Goal: Task Accomplishment & Management: Manage account settings

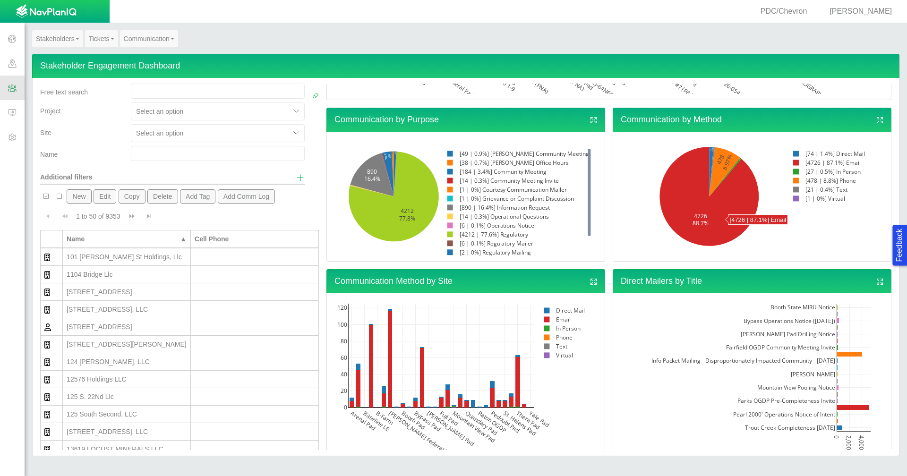
scroll to position [347, 0]
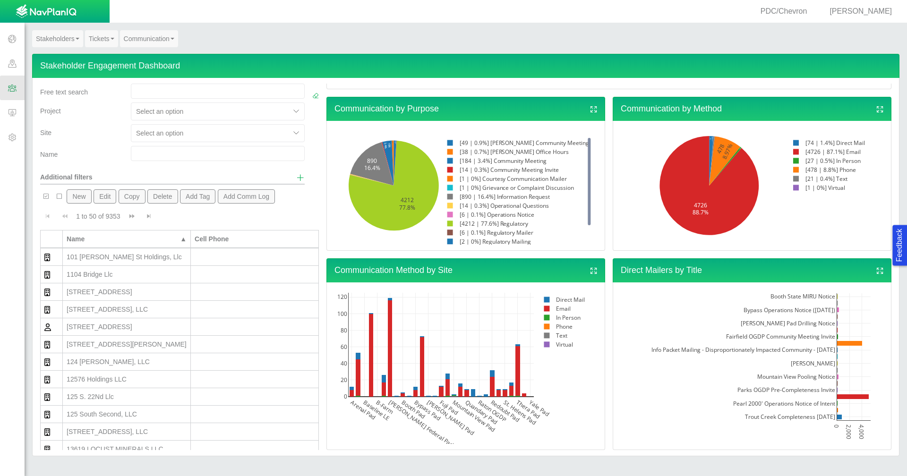
click at [296, 179] on span "Show additional filters" at bounding box center [300, 177] width 8 height 8
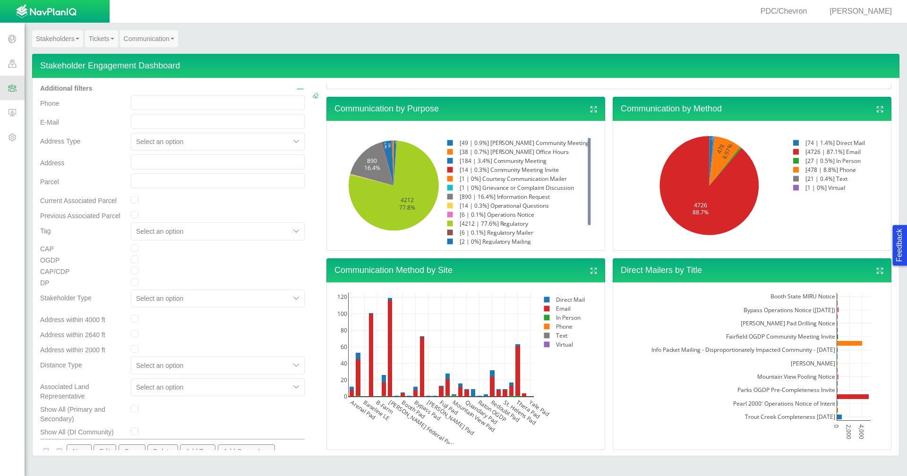
scroll to position [94, 0]
click at [135, 345] on input "checkbox" at bounding box center [135, 344] width 8 height 8
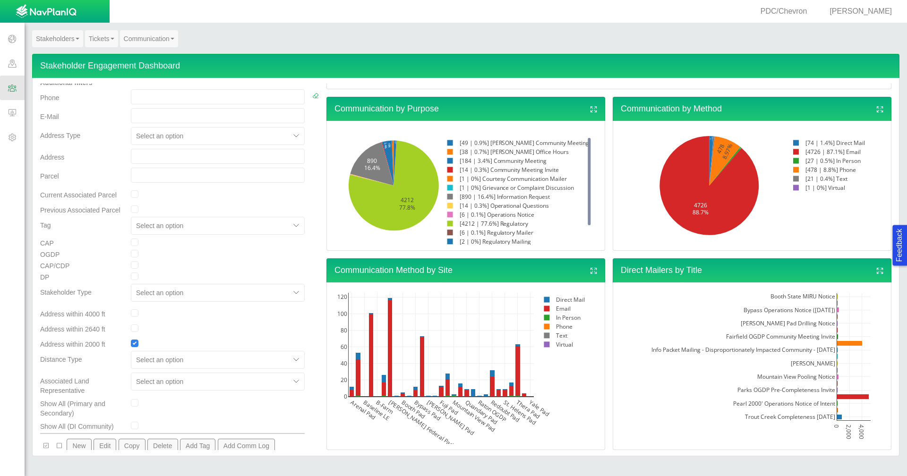
checkbox input "true"
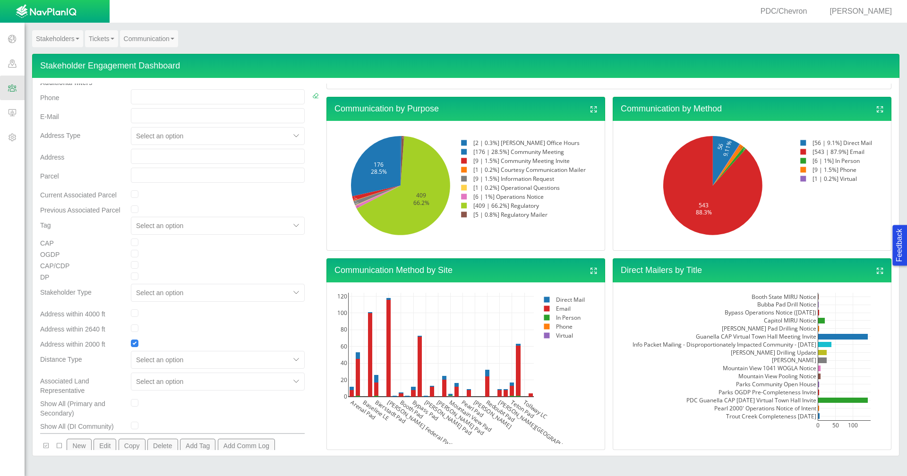
scroll to position [437, 0]
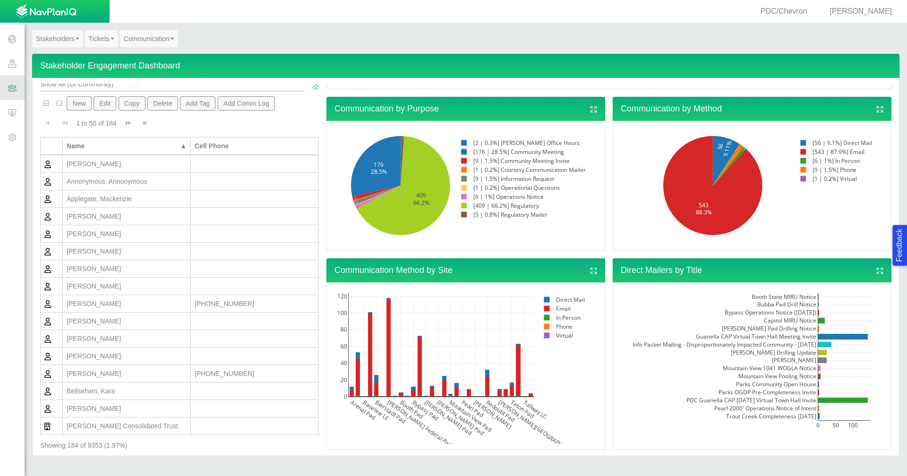
click at [113, 254] on div "[PERSON_NAME]" at bounding box center [127, 250] width 120 height 9
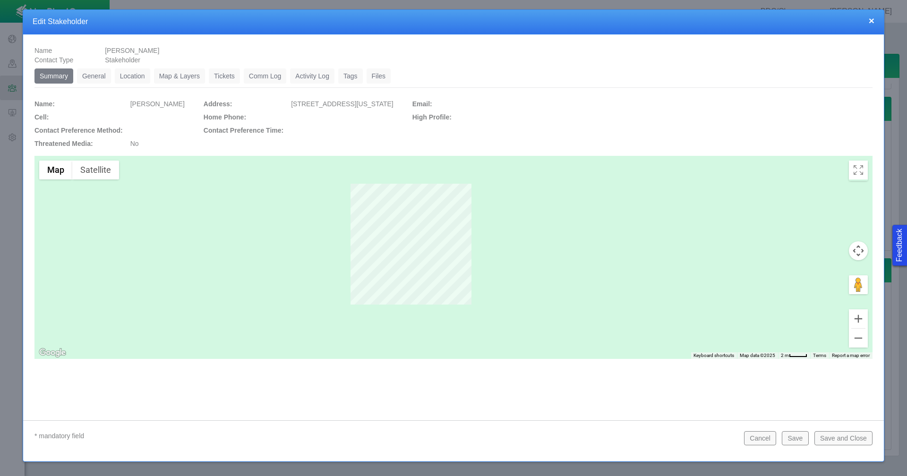
click at [131, 75] on link "Location" at bounding box center [132, 75] width 35 height 15
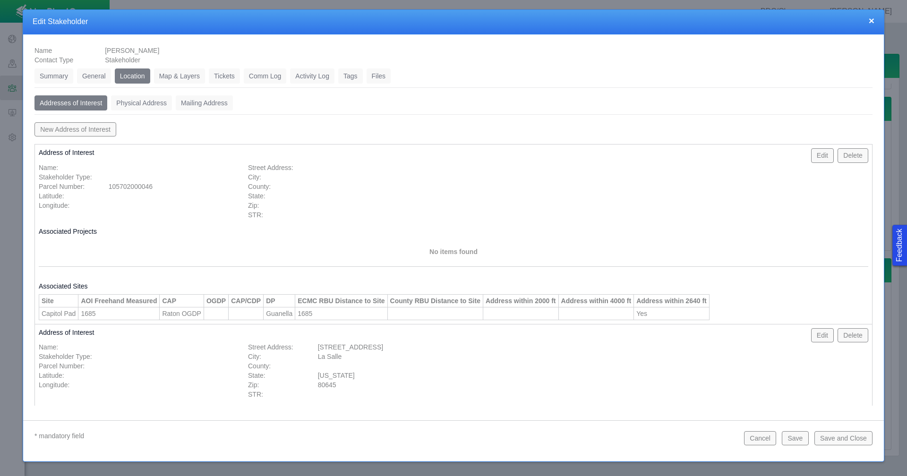
click at [818, 156] on button "Edit" at bounding box center [822, 155] width 23 height 14
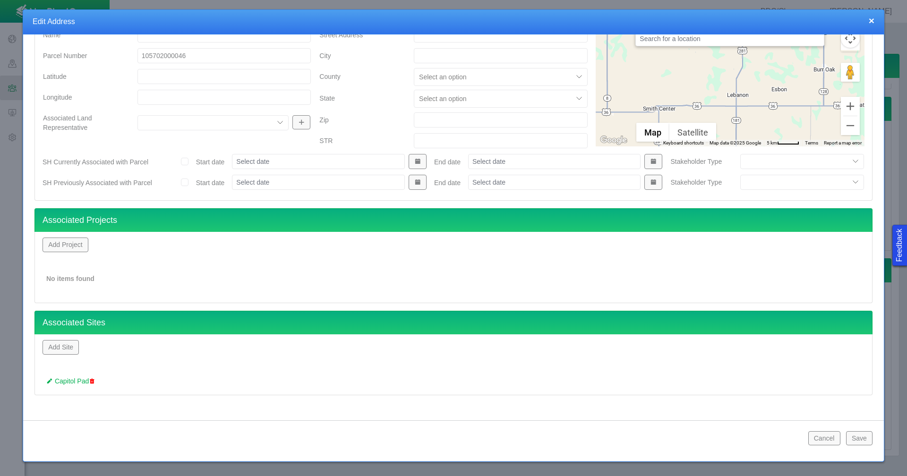
scroll to position [50, 0]
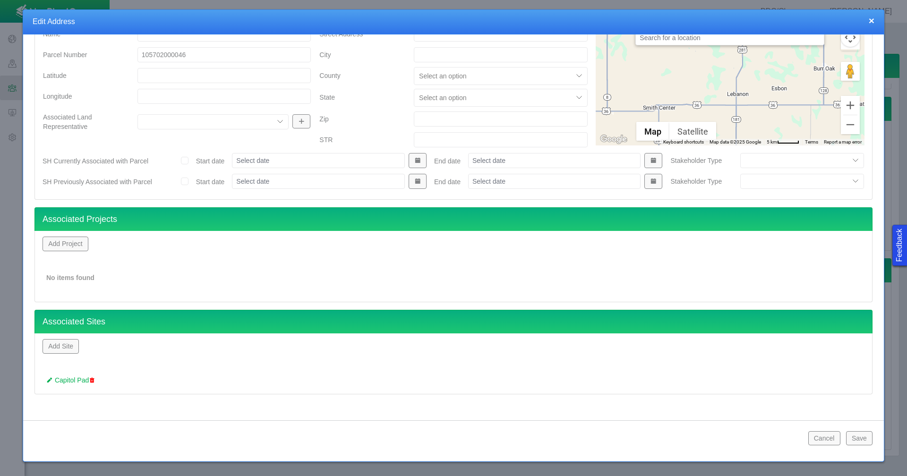
click at [76, 242] on button "Add Project" at bounding box center [65, 244] width 46 height 14
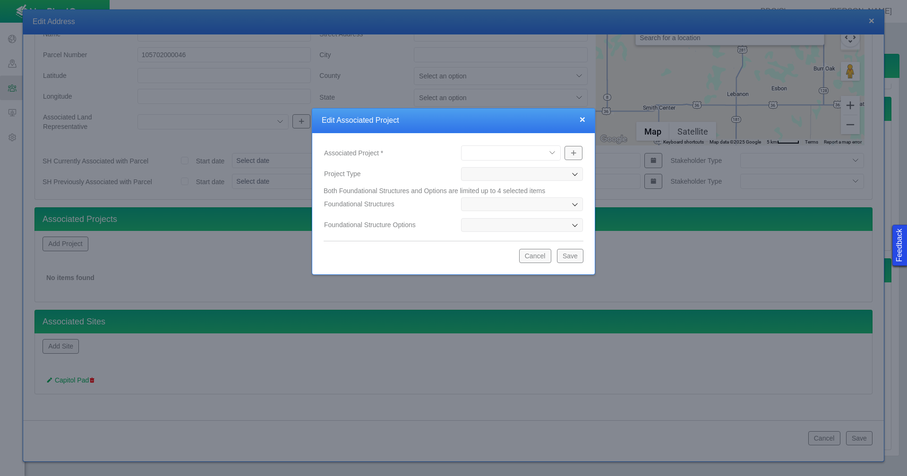
click at [552, 151] on select "[PERSON_NAME] Well Incident Brahman OGDP [GEOGRAPHIC_DATA] OGDP [GEOGRAPHIC_DAT…" at bounding box center [511, 152] width 100 height 15
click at [461, 145] on select "[PERSON_NAME] Well Incident Brahman OGDP [GEOGRAPHIC_DATA] OGDP [GEOGRAPHIC_DAT…" at bounding box center [511, 152] width 100 height 15
select select "48976645947948869"
type input "OGDP"
click at [573, 257] on button "Save" at bounding box center [570, 256] width 26 height 14
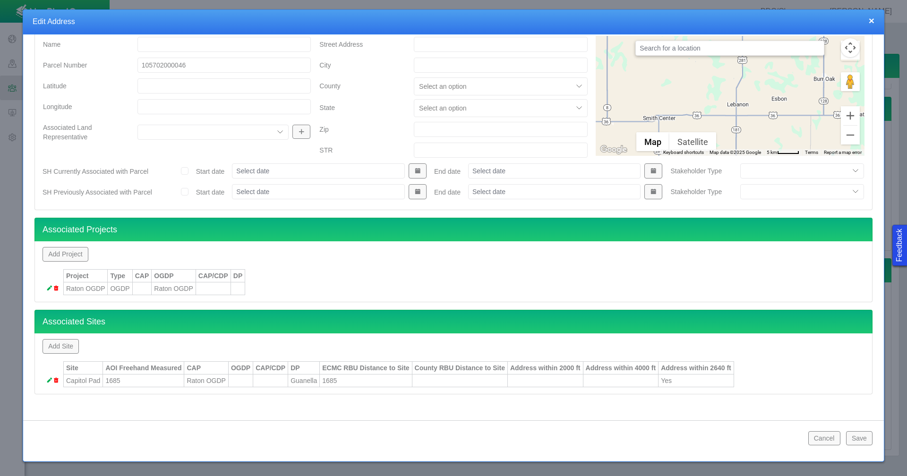
scroll to position [40, 0]
click at [854, 442] on button "Save" at bounding box center [859, 438] width 26 height 14
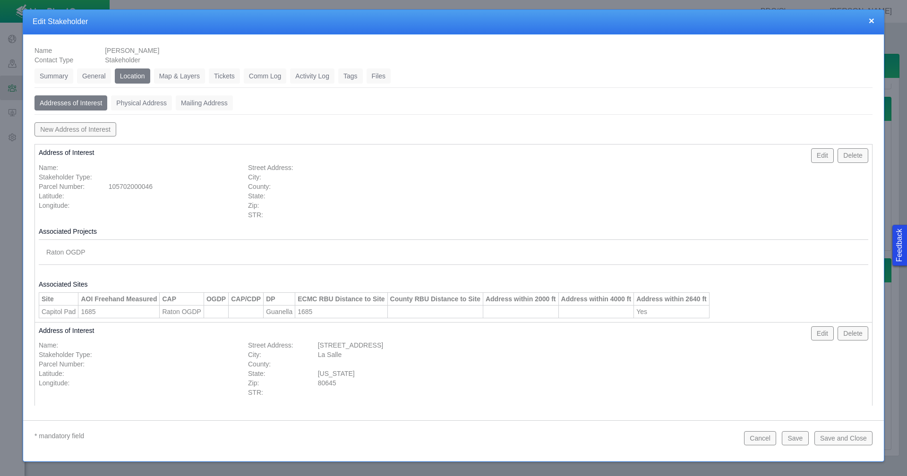
click at [854, 442] on button "Save and Close" at bounding box center [843, 438] width 58 height 14
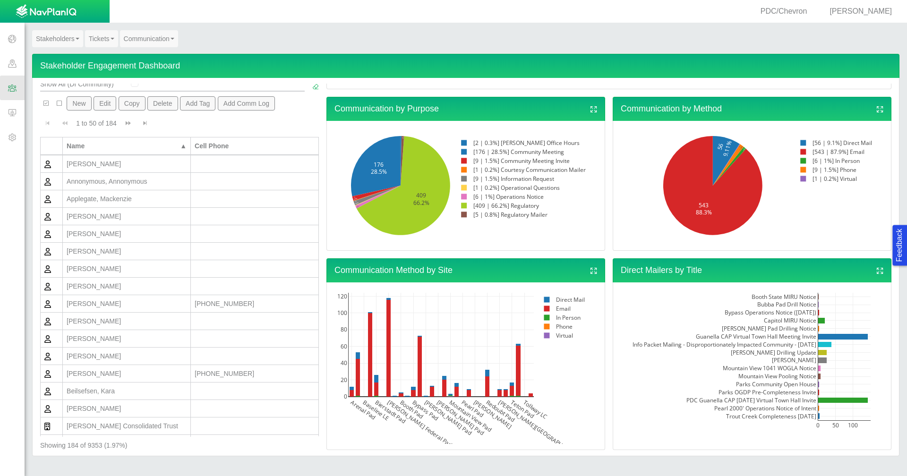
click at [106, 34] on link "Tickets" at bounding box center [101, 38] width 33 height 17
click at [109, 56] on link "Ticket Dashboard" at bounding box center [122, 56] width 75 height 12
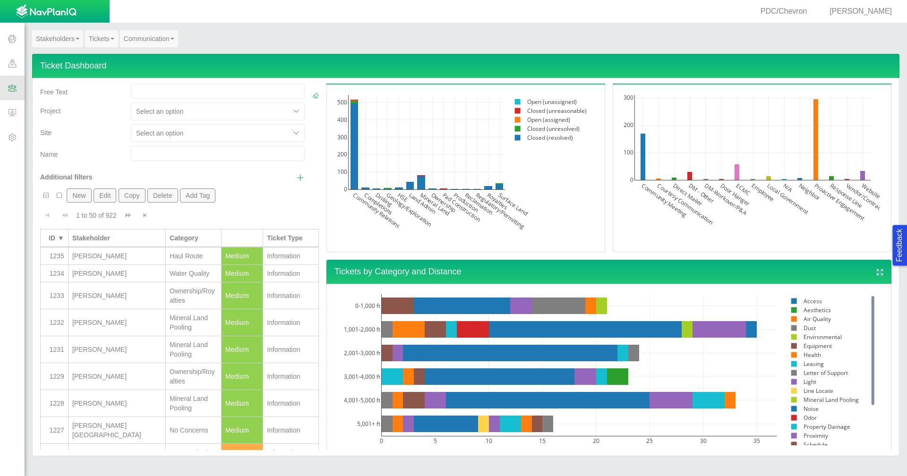
scroll to position [712, 0]
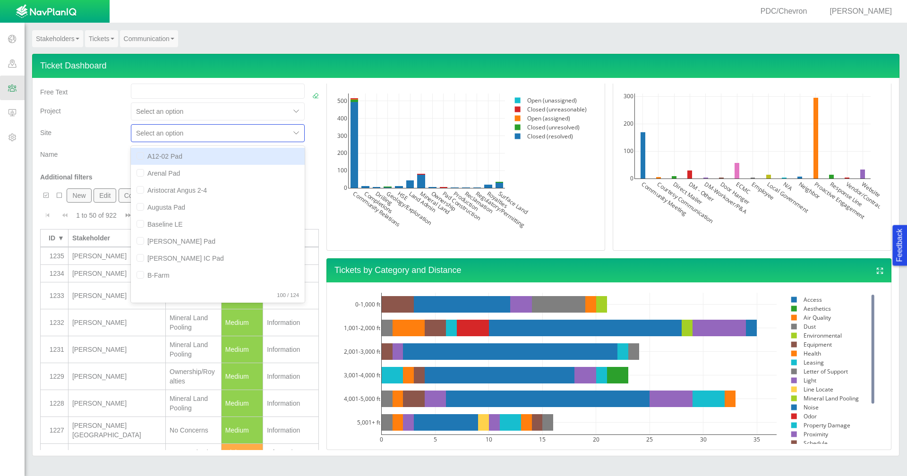
click at [231, 136] on div at bounding box center [210, 132] width 149 height 11
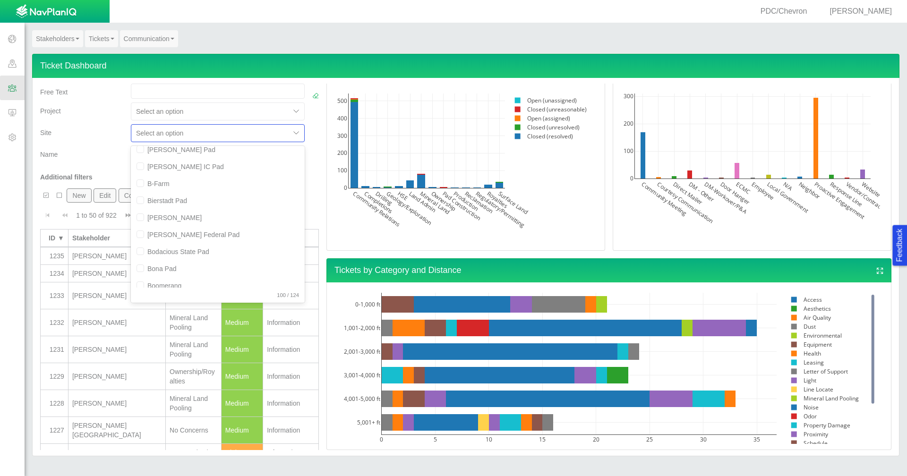
scroll to position [94, 0]
click at [93, 138] on div "Site" at bounding box center [81, 135] width 91 height 22
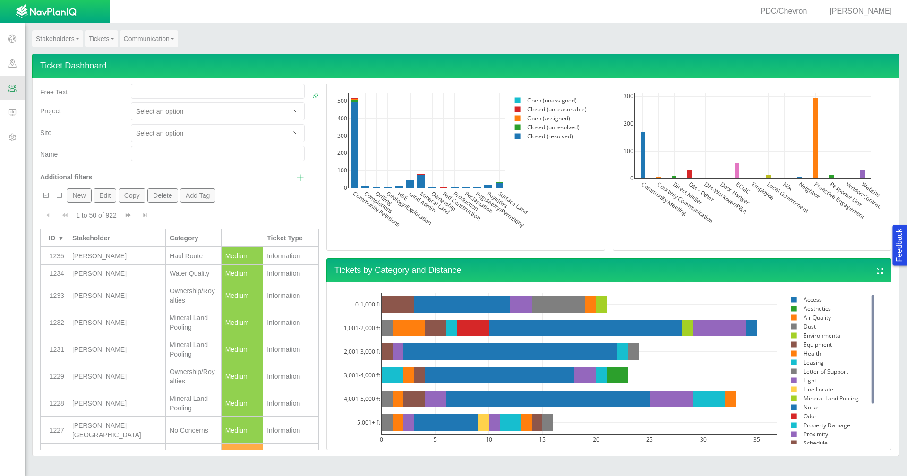
click at [229, 111] on div at bounding box center [210, 111] width 149 height 11
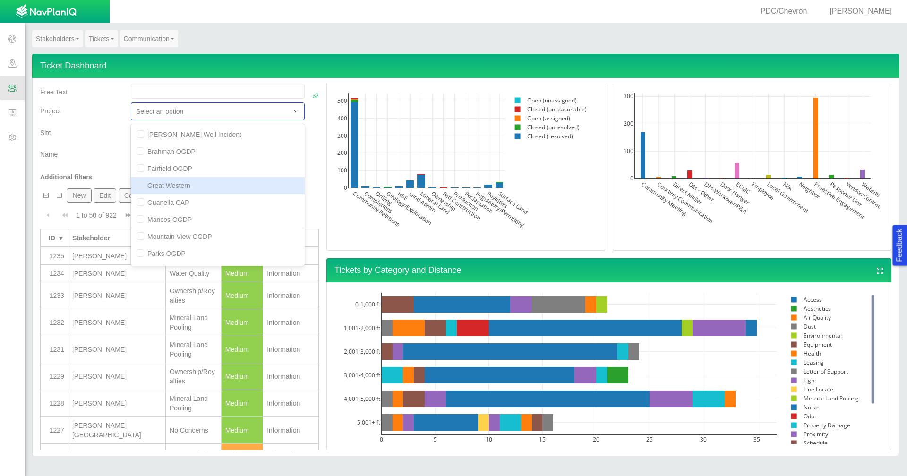
scroll to position [66, 0]
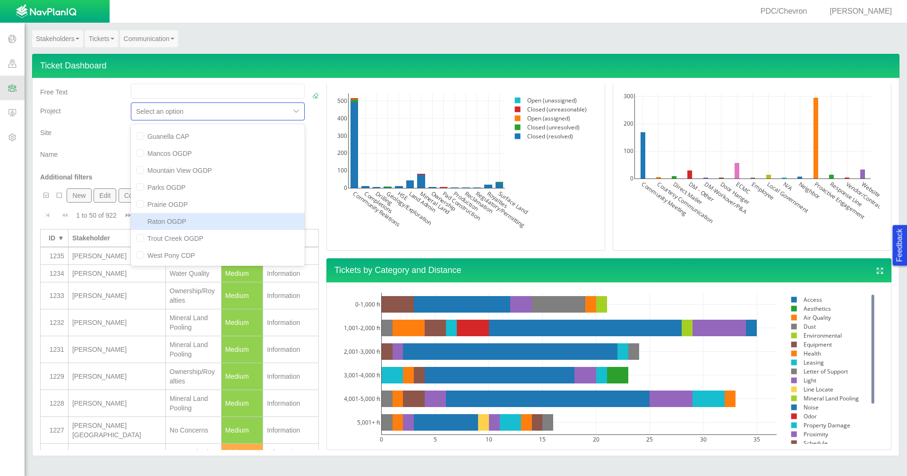
click at [206, 222] on div "Raton OGDP" at bounding box center [218, 221] width 174 height 17
checkbox input "true"
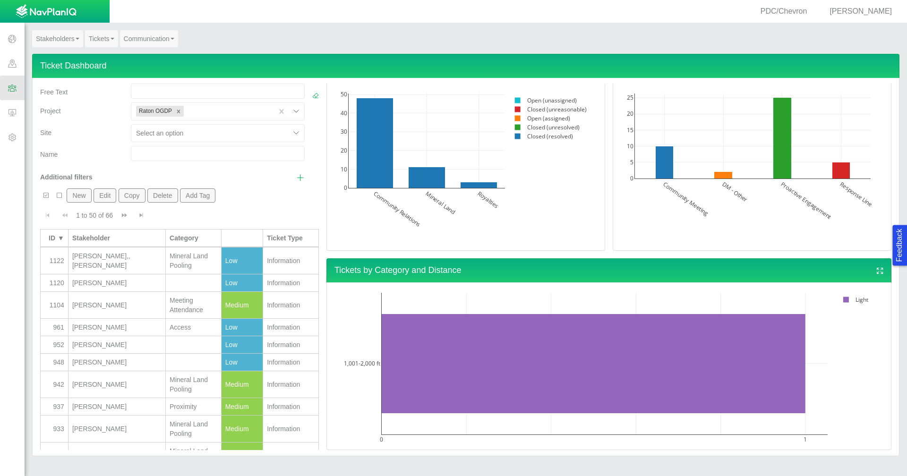
click at [97, 138] on div "Site" at bounding box center [81, 135] width 91 height 22
click at [123, 326] on div "[PERSON_NAME]" at bounding box center [116, 327] width 89 height 9
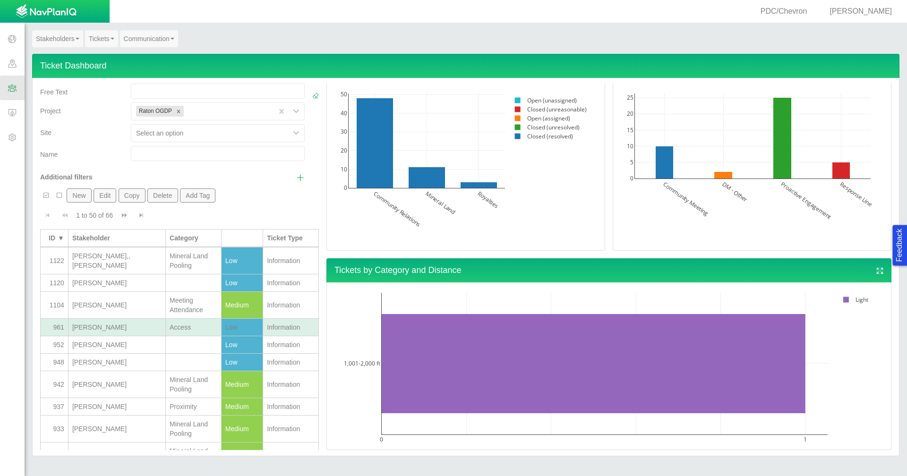
click at [123, 326] on div "[PERSON_NAME]" at bounding box center [116, 327] width 89 height 9
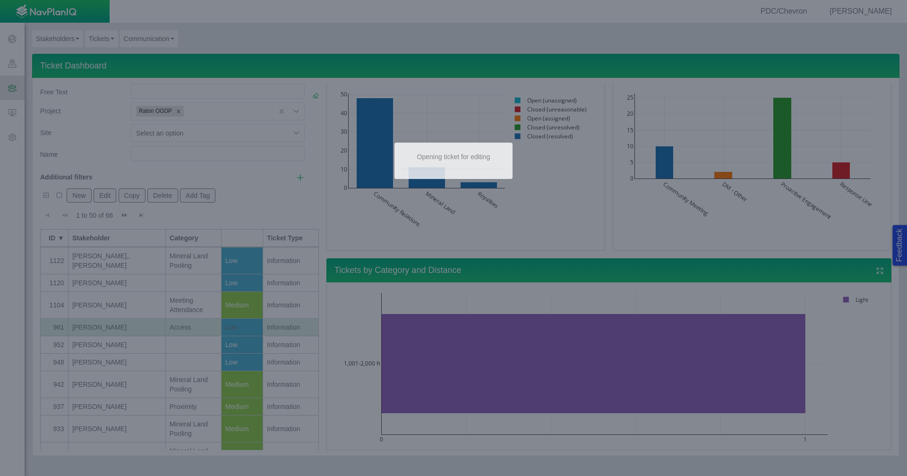
select select "Low"
type input "[PERSON_NAME]"
select select "149744687610124333"
select select "150870587516967431"
select select "31806672368381352"
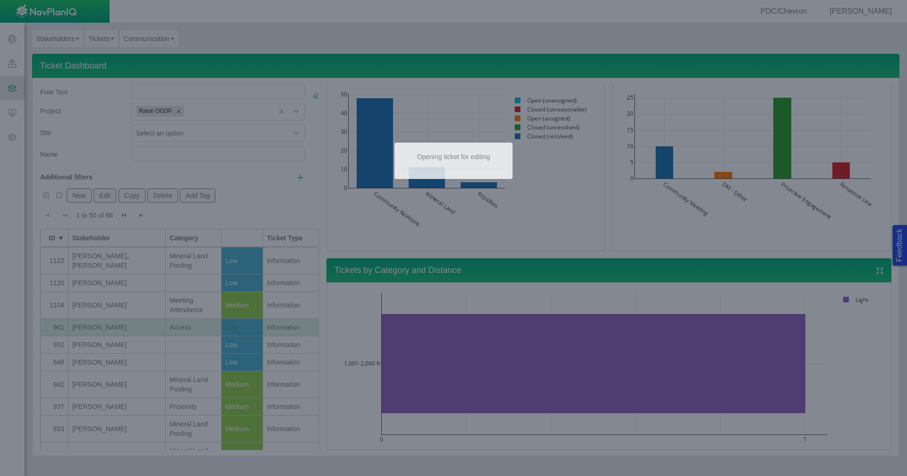
select select "92605267337849156"
select select "27303072740934186"
select select "81909218222848354"
select select "155092712167575582"
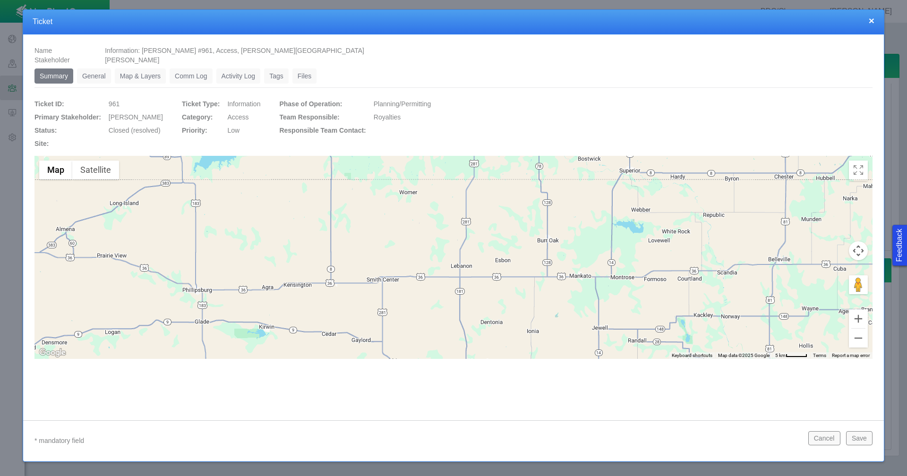
click at [95, 75] on link "General" at bounding box center [94, 75] width 34 height 15
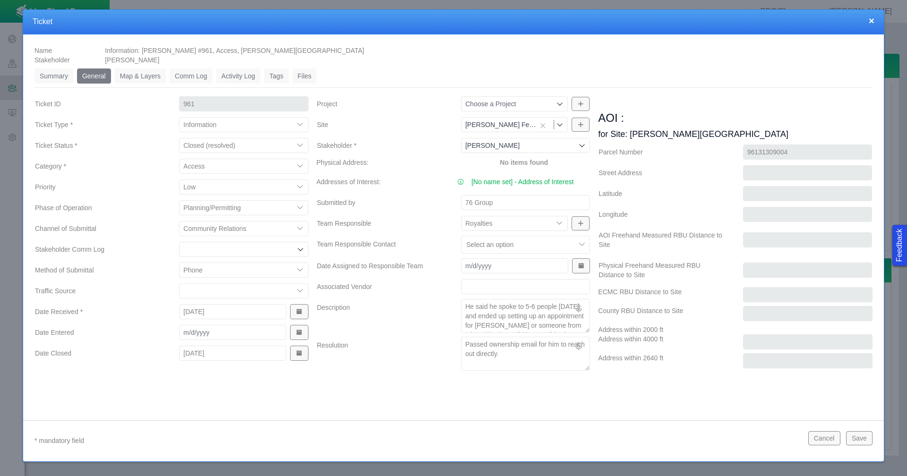
click at [871, 21] on button "×" at bounding box center [871, 21] width 6 height 10
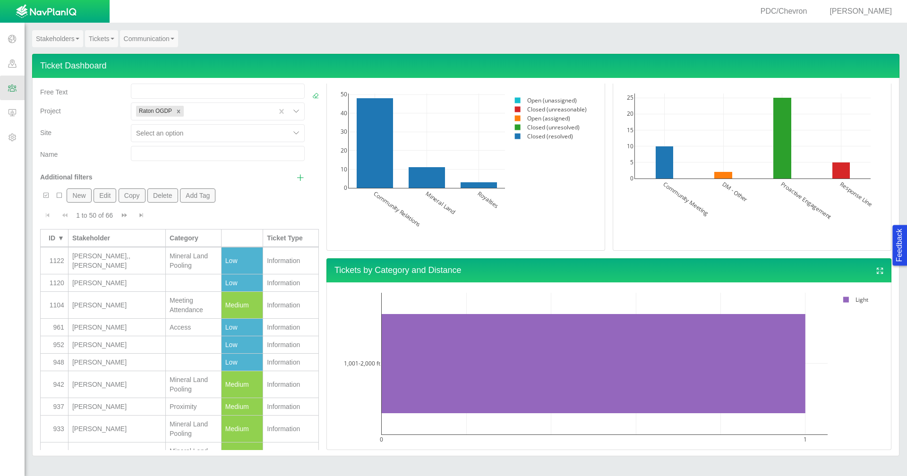
click at [82, 196] on button "New" at bounding box center [79, 195] width 25 height 14
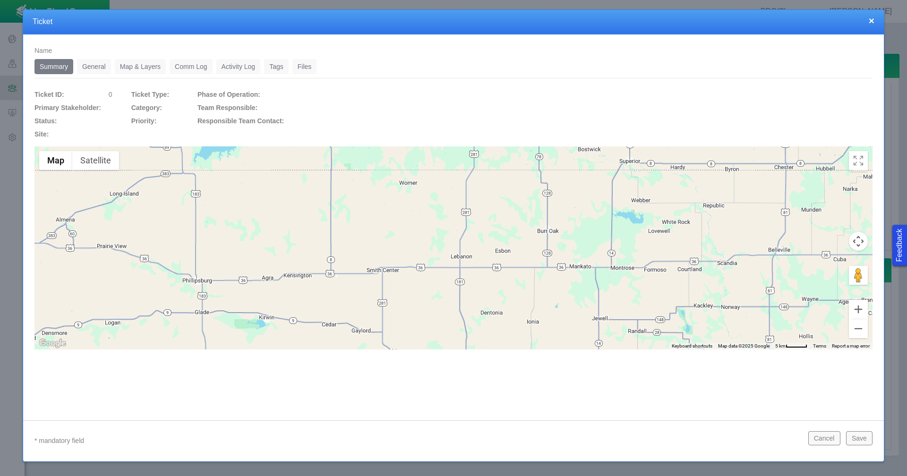
click at [86, 66] on link "General" at bounding box center [94, 66] width 34 height 15
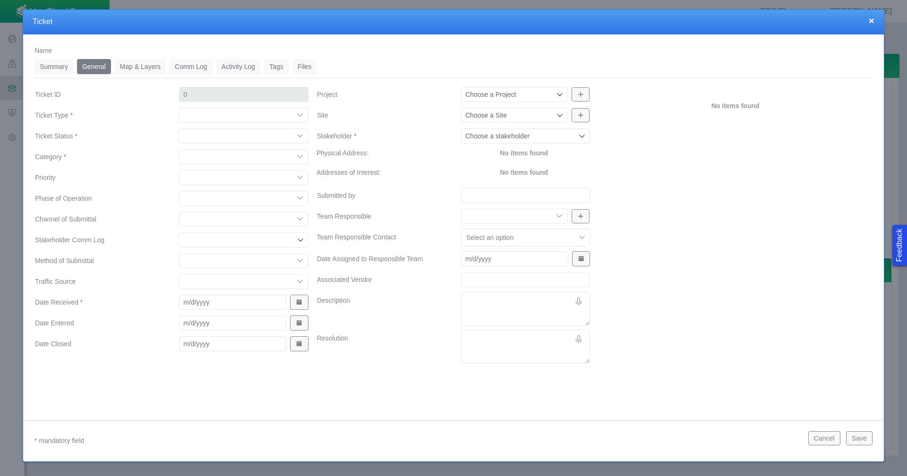
click at [561, 97] on icon at bounding box center [560, 95] width 8 height 8
click at [535, 119] on span "Raton OGDP" at bounding box center [525, 115] width 119 height 9
type input "Raton OGDP"
click at [560, 117] on icon at bounding box center [560, 115] width 6 height 3
click at [550, 133] on span "Capitol Pad" at bounding box center [525, 136] width 119 height 9
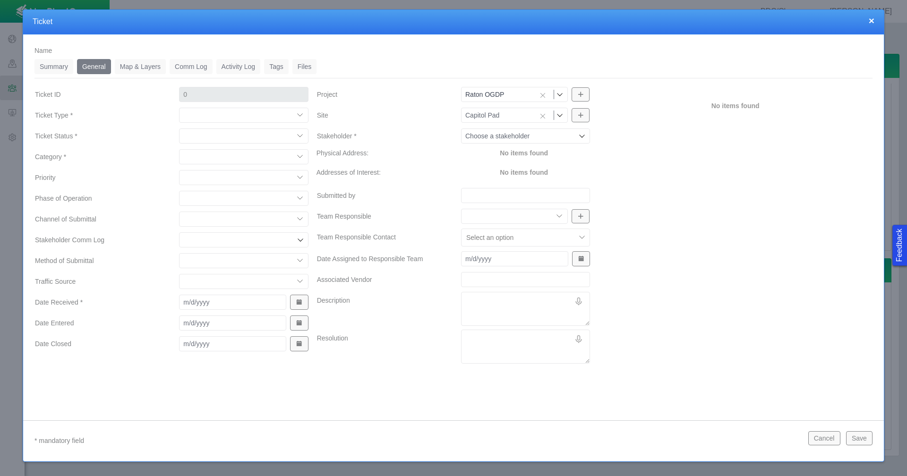
type input "Capitol Pad"
click at [583, 135] on icon at bounding box center [582, 136] width 8 height 8
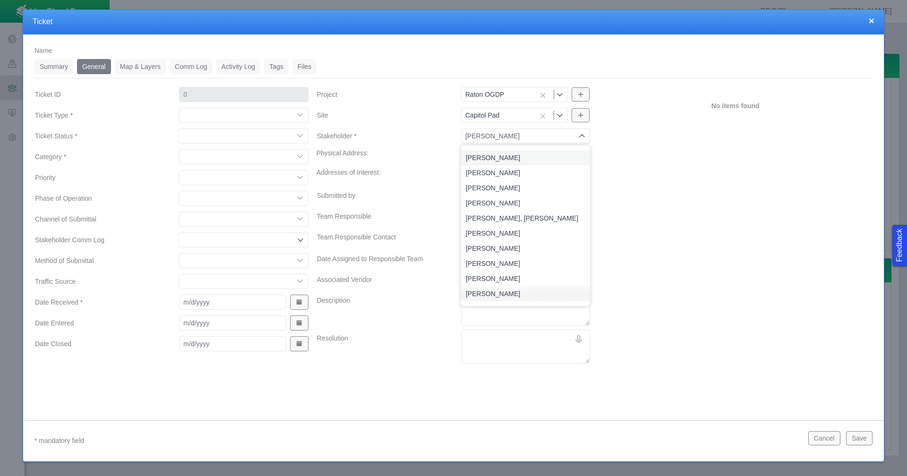
click at [530, 156] on span "[PERSON_NAME]" at bounding box center [525, 157] width 119 height 9
type input "[PERSON_NAME]"
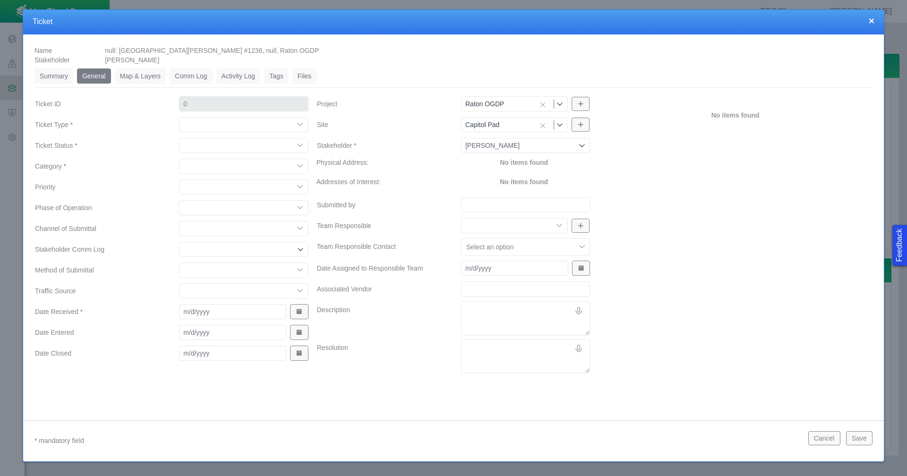
type input "1236"
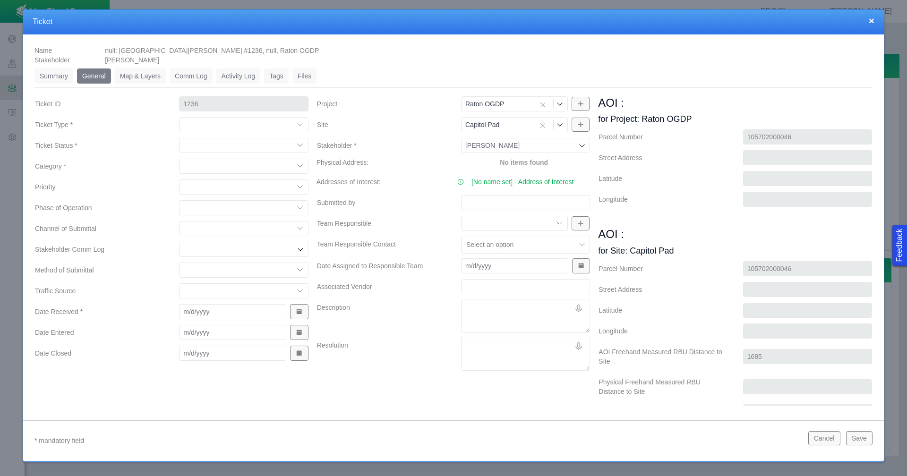
type input "[PERSON_NAME]"
click at [299, 124] on select "Compliment Grievance Grievance Non-Op Information" at bounding box center [243, 124] width 129 height 15
click at [179, 117] on select "Compliment Grievance Grievance Non-Op Information" at bounding box center [243, 124] width 129 height 15
select select "149744687610123984"
click at [299, 145] on select "Closed (resolved) Closed (unreasonable) Closed (unresolved) Open (assigned) Ope…" at bounding box center [243, 145] width 129 height 15
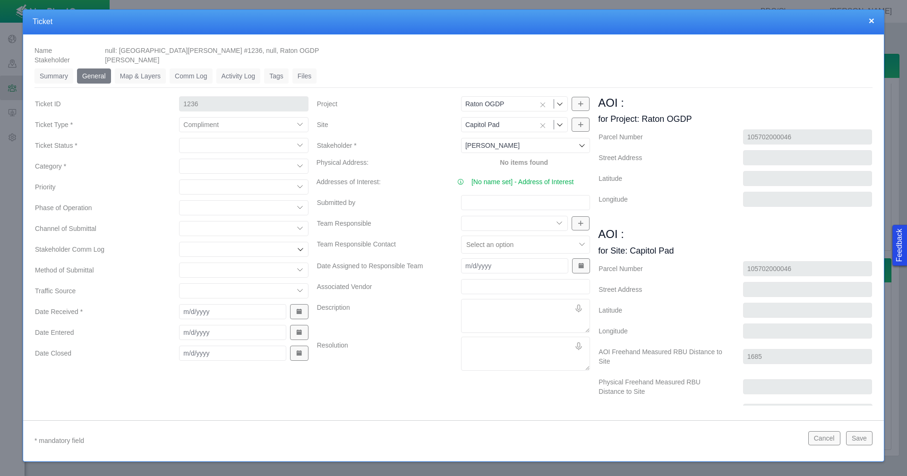
select select "150870587516967847"
click at [179, 138] on select "Closed (resolved) Closed (unreasonable) Closed (unresolved) Open (assigned) Ope…" at bounding box center [243, 145] width 129 height 15
click at [299, 165] on select "Access Aesthetics Ag/Crops Air Quality Claims Clean-up/Remediation Communicatio…" at bounding box center [243, 166] width 129 height 15
select select "31806672368381352"
click at [179, 159] on select "Access Aesthetics Ag/Crops Air Quality Claims Clean-up/Remediation Communicatio…" at bounding box center [243, 166] width 129 height 15
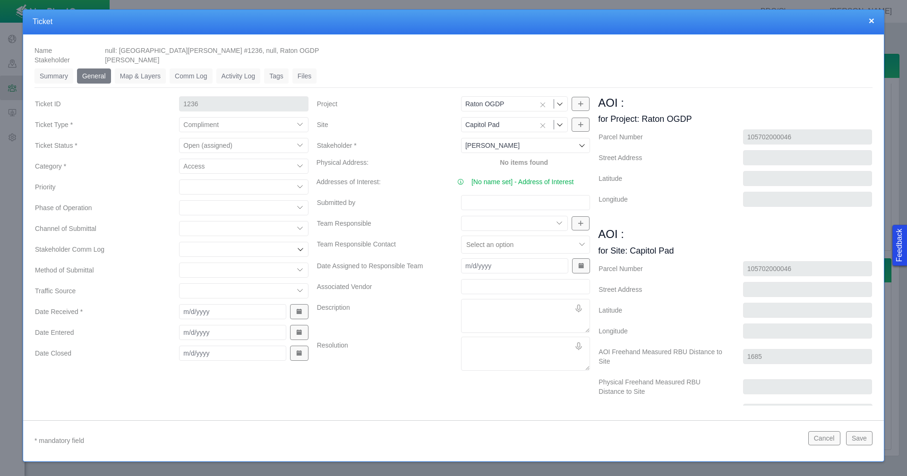
click at [292, 309] on button "Show Date Picker" at bounding box center [299, 311] width 18 height 15
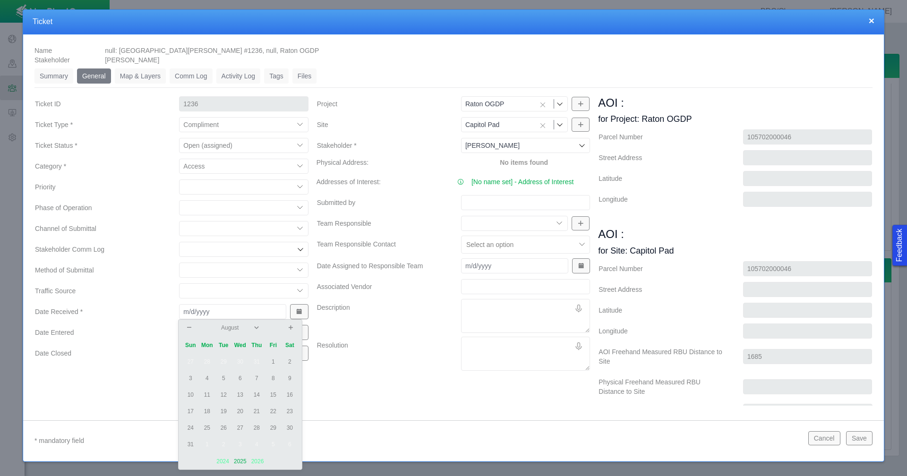
click at [208, 391] on td "11" at bounding box center [207, 395] width 17 height 17
type input "[DATE]"
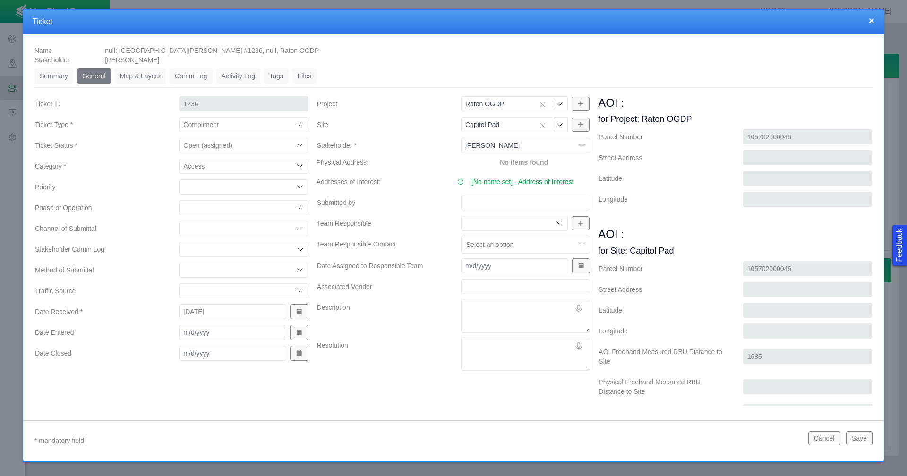
click at [518, 185] on link "[No name set] - Address of Interest" at bounding box center [522, 181] width 102 height 9
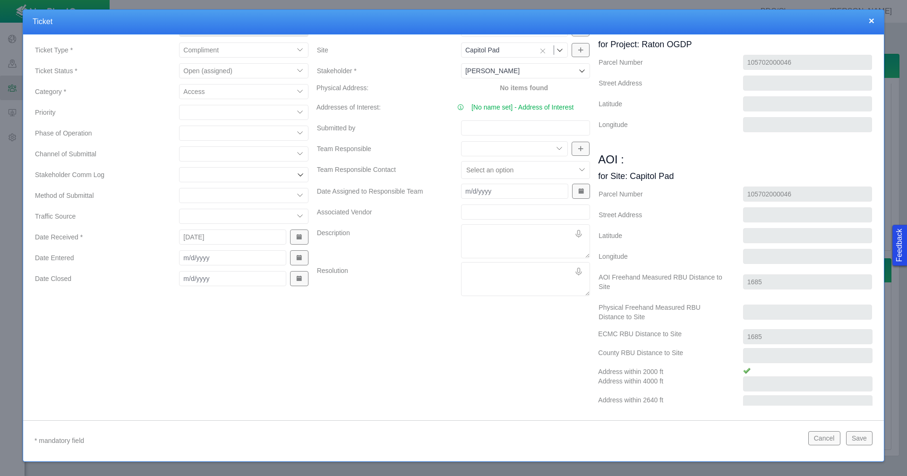
scroll to position [102, 0]
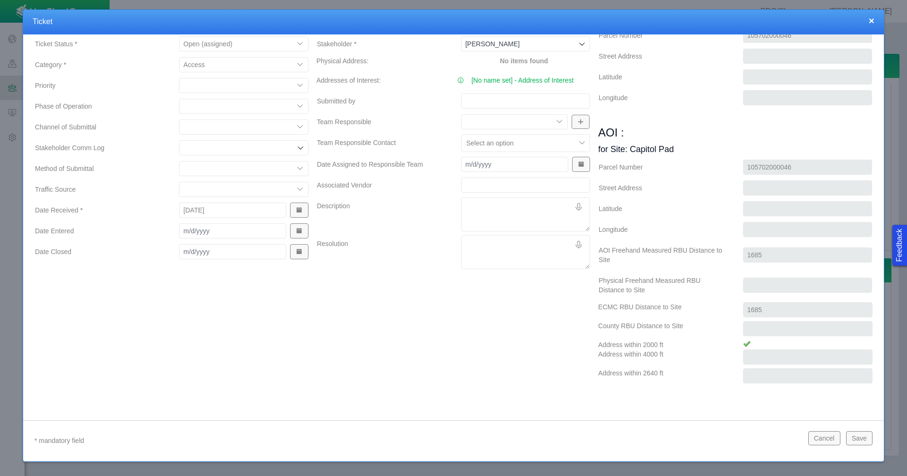
click at [859, 435] on button "Save" at bounding box center [859, 438] width 26 height 14
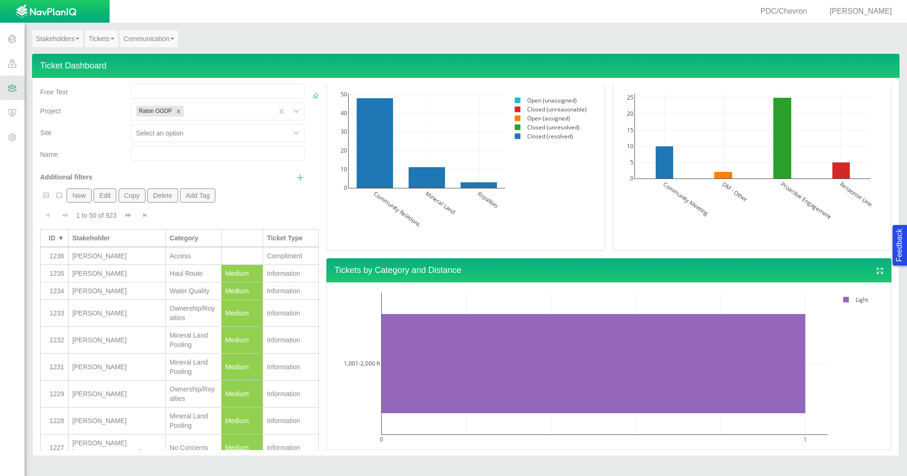
click at [212, 136] on div at bounding box center [210, 132] width 149 height 11
click at [186, 189] on div "Capitol Pad" at bounding box center [218, 190] width 174 height 17
checkbox input "true"
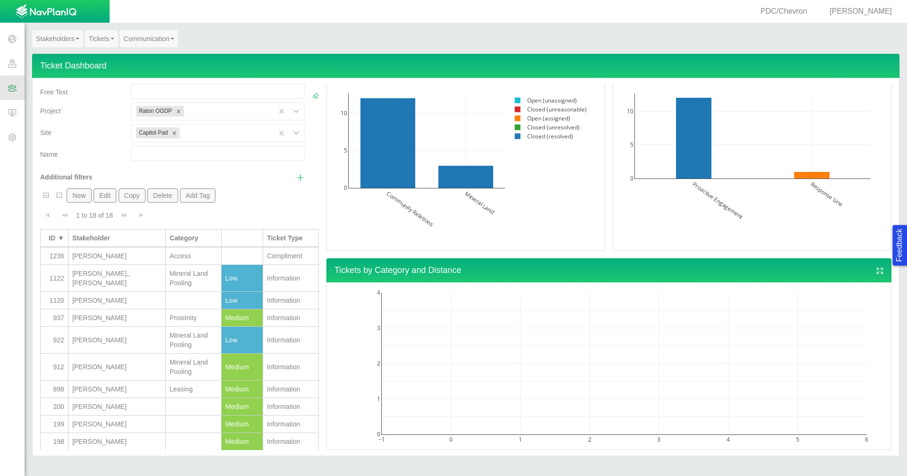
click at [90, 153] on div "Name" at bounding box center [81, 152] width 83 height 13
click at [136, 254] on div "[PERSON_NAME]" at bounding box center [116, 255] width 89 height 9
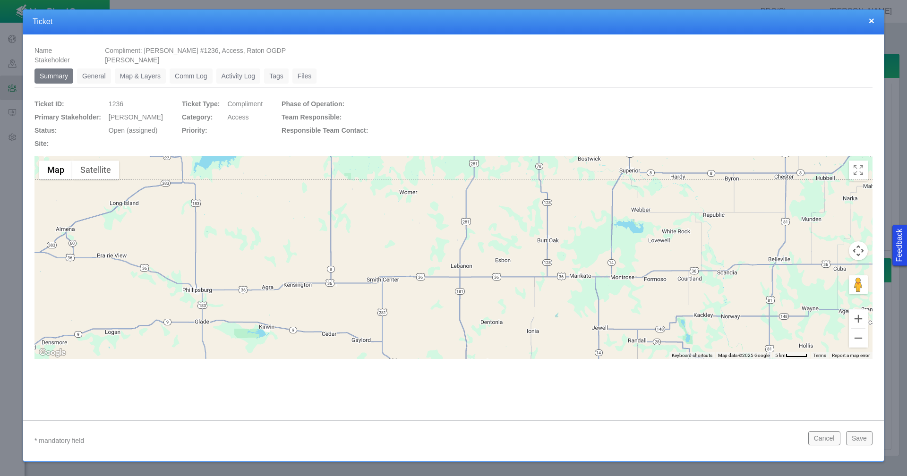
click at [95, 74] on link "General" at bounding box center [94, 75] width 34 height 15
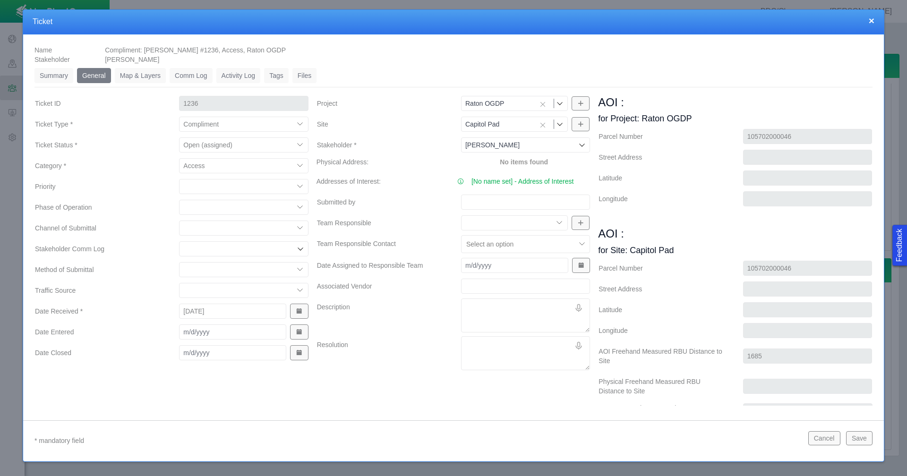
scroll to position [0, 0]
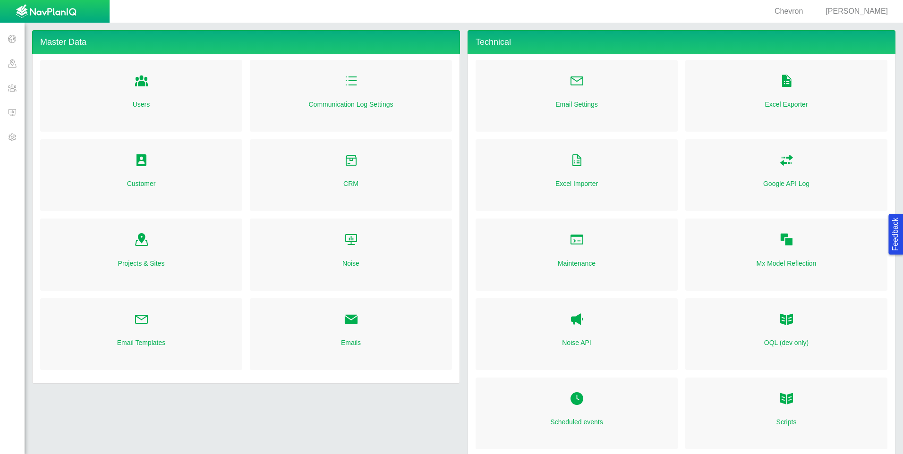
click at [869, 9] on span "[PERSON_NAME]" at bounding box center [856, 11] width 62 height 8
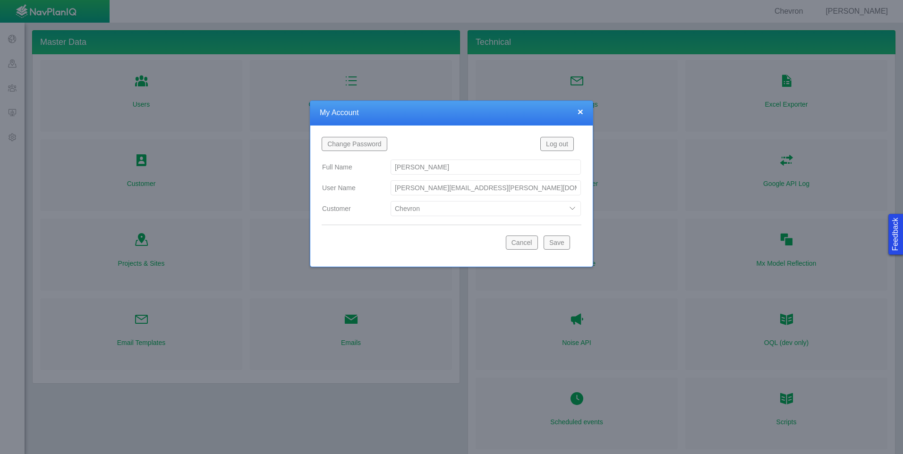
click at [573, 211] on select "Bison Blue Green Solutions Chevron Civitas Koloma Oxy PDC/Chevron Prairie OC Ur…" at bounding box center [486, 208] width 190 height 15
click at [391, 201] on select "Bison Blue Green Solutions Chevron Civitas Koloma Oxy PDC/Chevron Prairie OC Ur…" at bounding box center [486, 208] width 190 height 15
select select "42784196460033009"
click at [552, 241] on button "Save" at bounding box center [557, 243] width 26 height 14
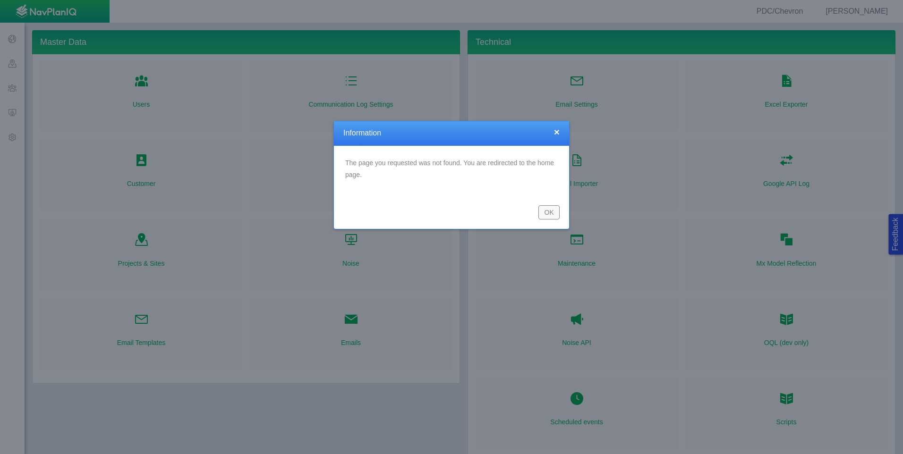
click at [552, 216] on button "OK" at bounding box center [548, 212] width 21 height 14
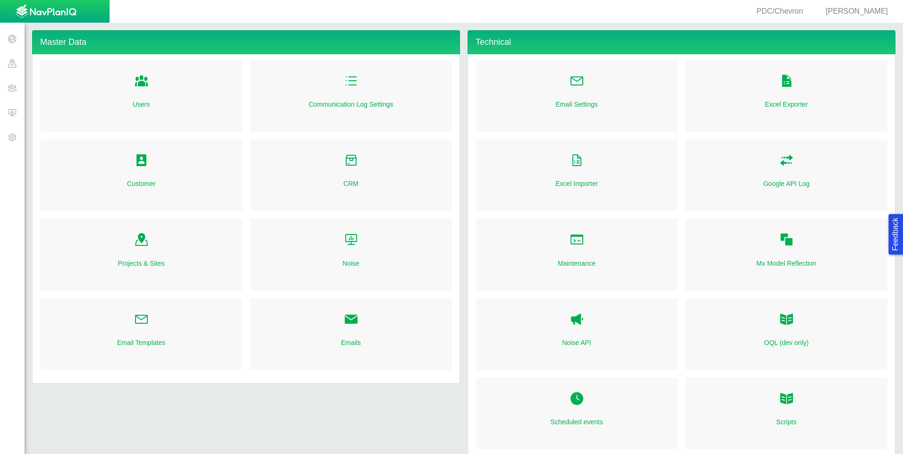
click at [17, 91] on span at bounding box center [12, 88] width 25 height 25
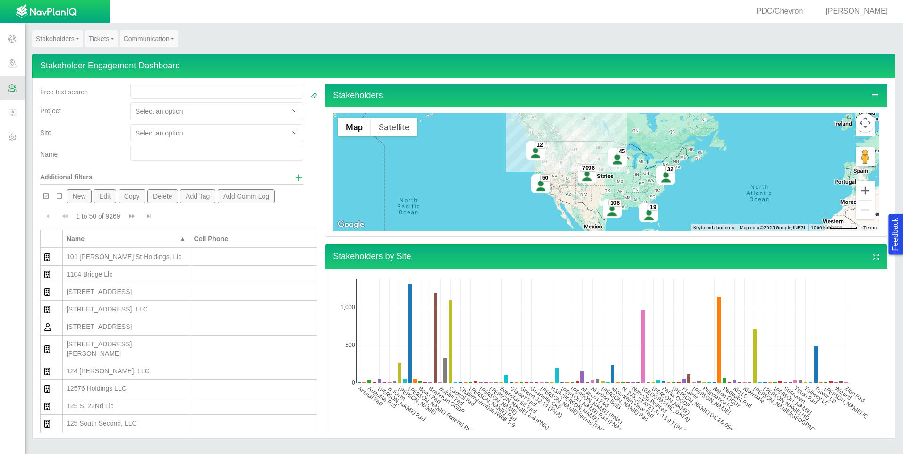
click at [17, 63] on span at bounding box center [12, 63] width 25 height 25
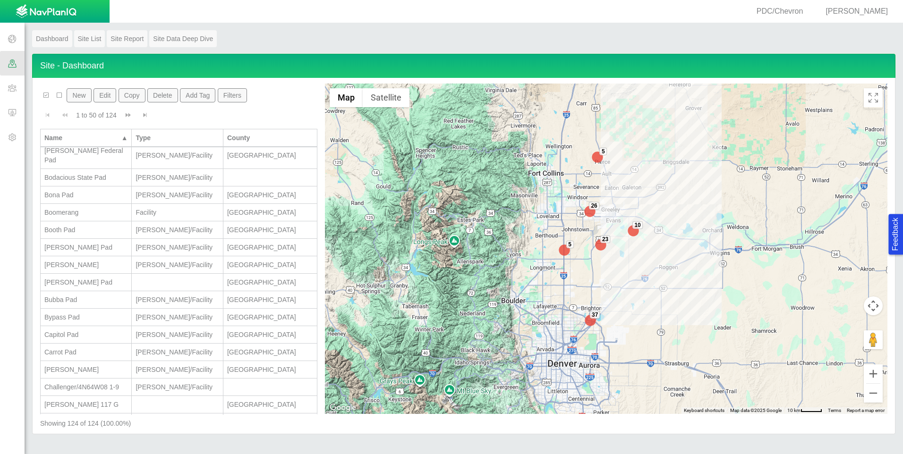
scroll to position [283, 0]
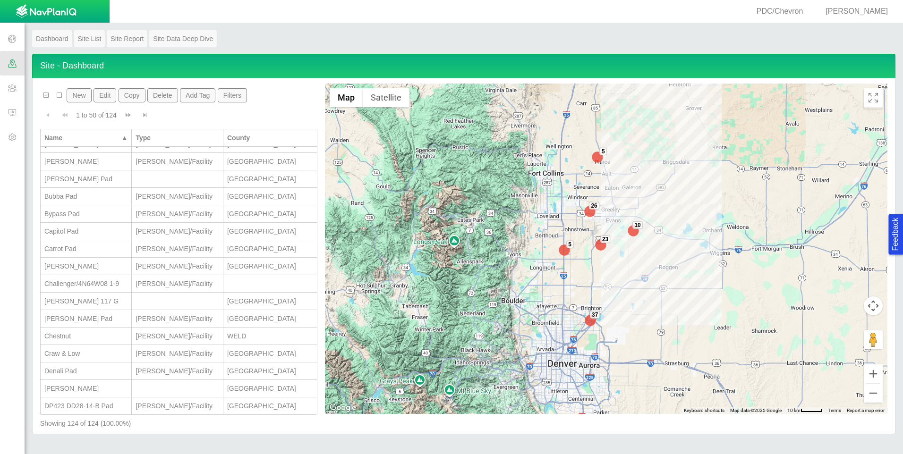
click at [92, 227] on div "Capitol Pad" at bounding box center [85, 231] width 83 height 9
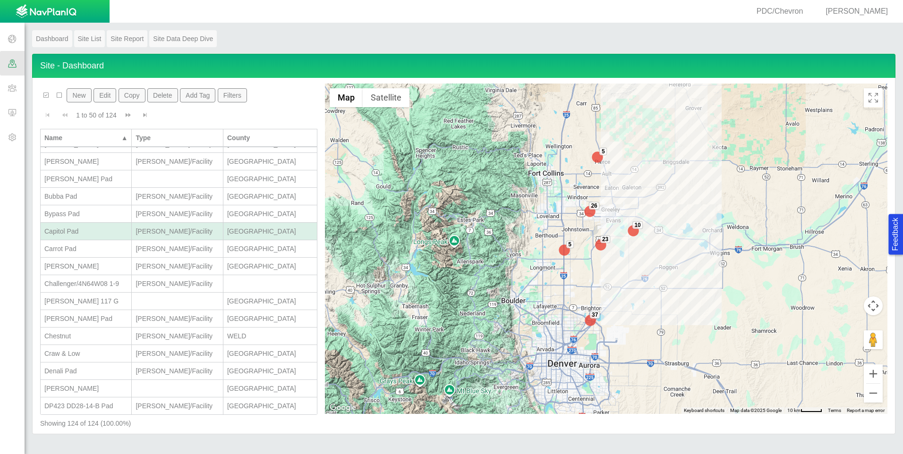
click at [92, 227] on div "Capitol Pad" at bounding box center [85, 231] width 83 height 9
type input "Wells/Facility"
select select "56013520365421384"
select select "56013520365447224"
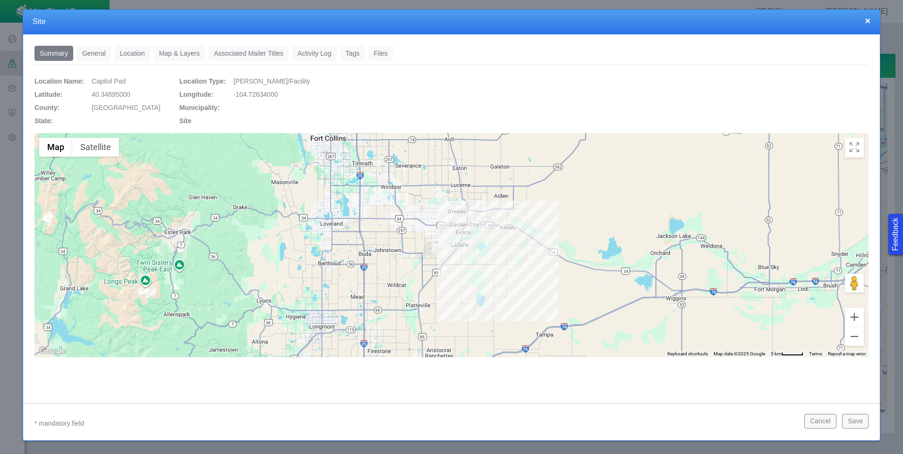
click at [101, 56] on link "General" at bounding box center [94, 53] width 34 height 15
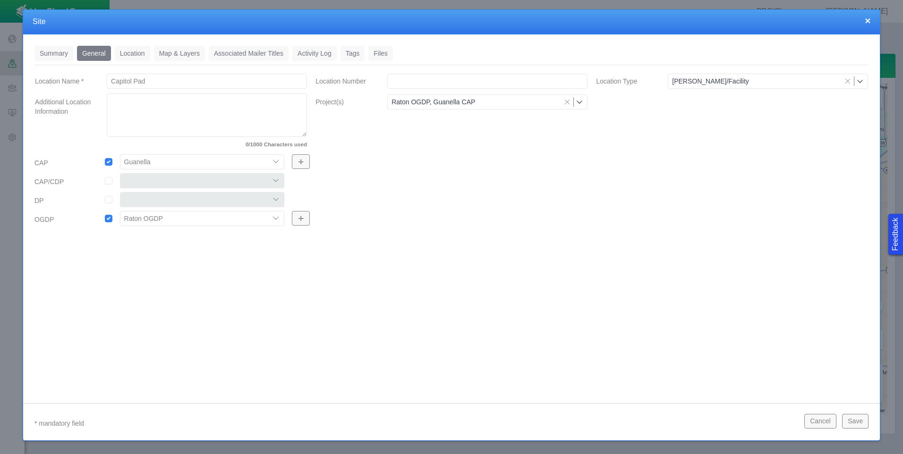
click at [130, 54] on link "Location" at bounding box center [132, 53] width 35 height 15
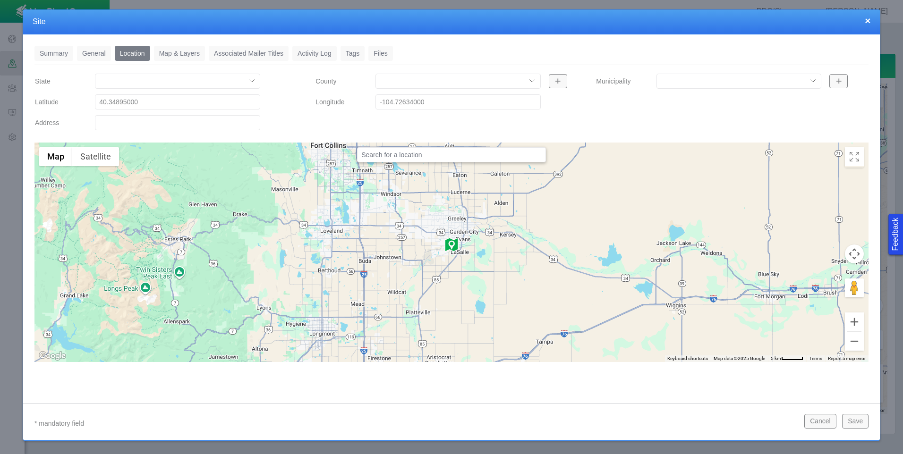
click at [102, 53] on link "General" at bounding box center [94, 53] width 34 height 15
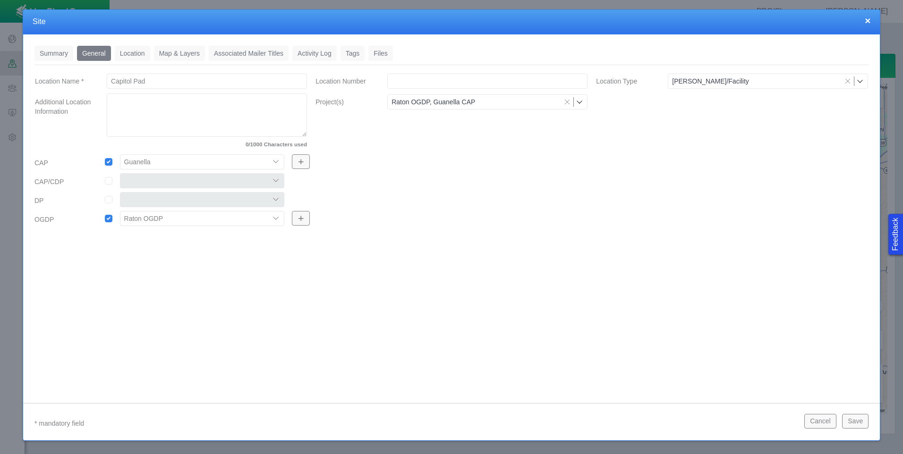
click at [143, 54] on link "Location" at bounding box center [132, 53] width 35 height 15
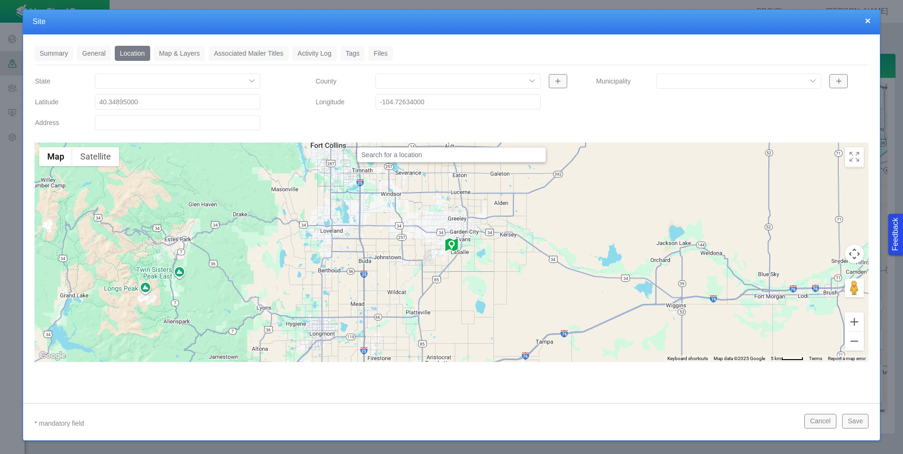
click at [862, 421] on button "Save" at bounding box center [855, 421] width 26 height 14
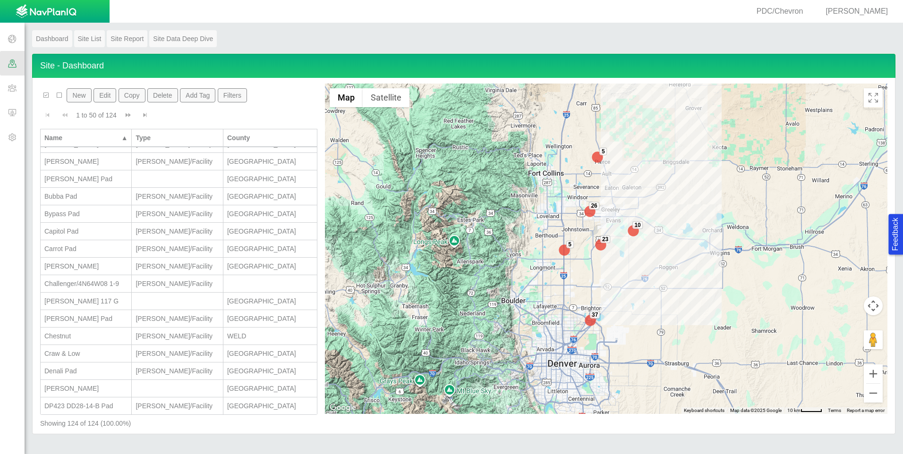
scroll to position [0, 0]
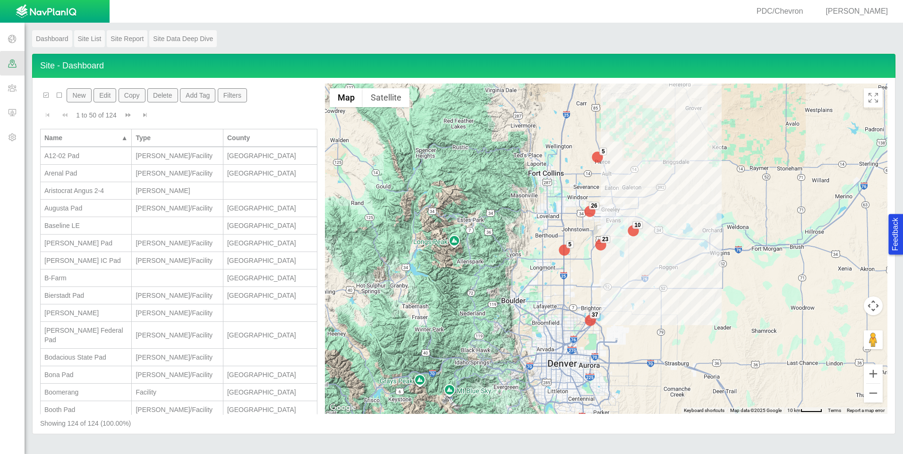
click at [4, 90] on span at bounding box center [12, 88] width 25 height 25
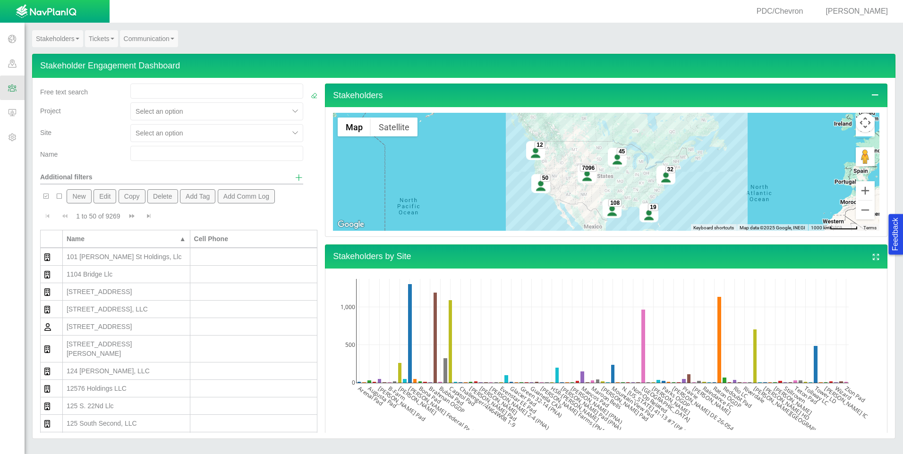
click at [157, 152] on input "text" at bounding box center [216, 153] width 173 height 15
type input "[PERSON_NAME]"
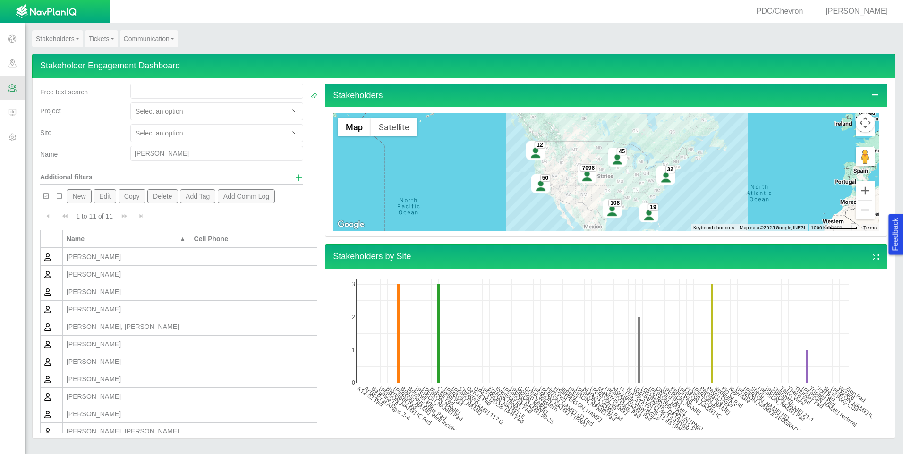
click at [128, 254] on div "[PERSON_NAME]" at bounding box center [126, 256] width 119 height 9
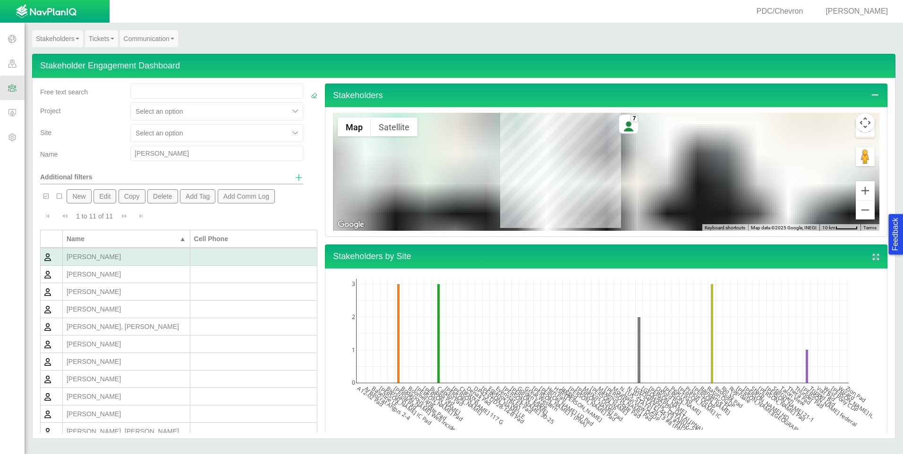
click at [128, 254] on div "[PERSON_NAME]" at bounding box center [126, 256] width 119 height 9
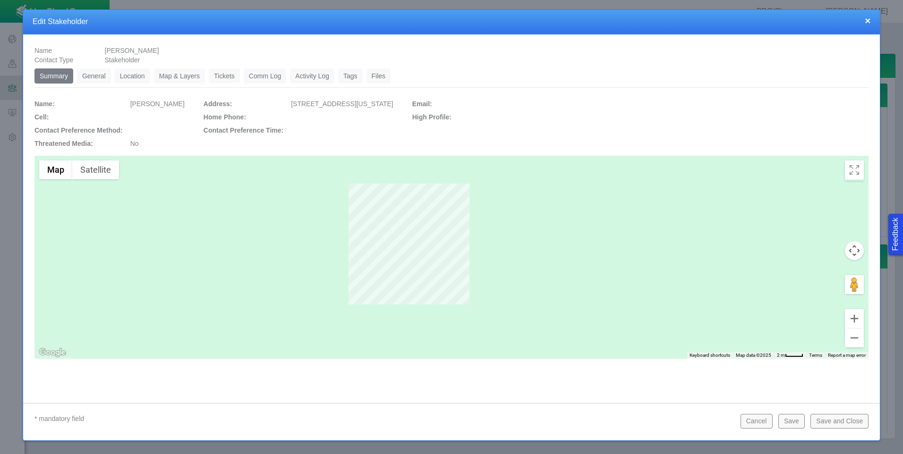
click at [90, 78] on link "General" at bounding box center [94, 75] width 34 height 15
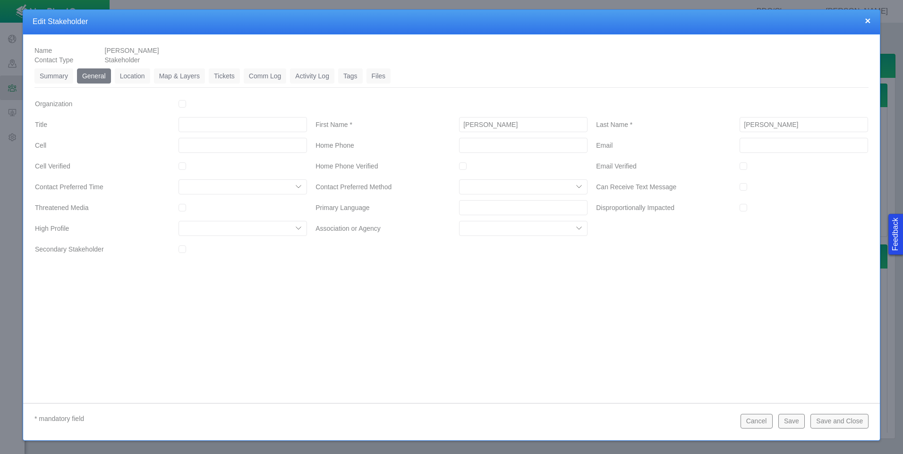
click at [132, 78] on link "Location" at bounding box center [132, 75] width 35 height 15
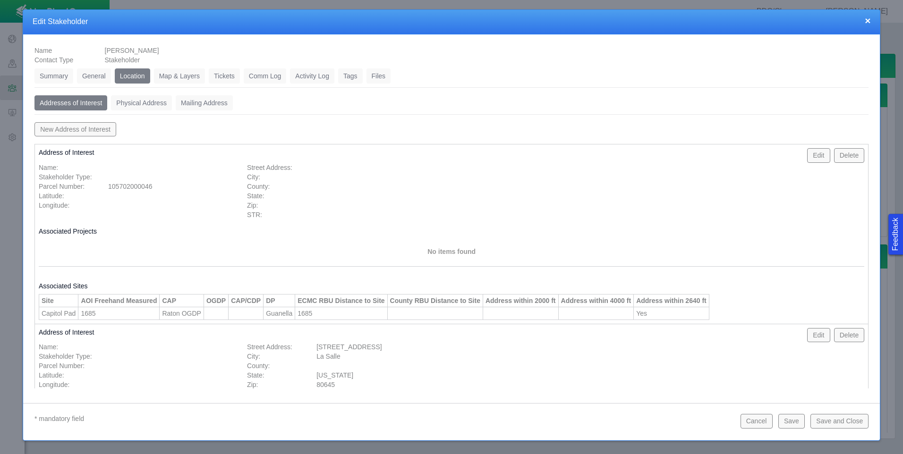
click at [809, 156] on button "Edit" at bounding box center [818, 155] width 23 height 14
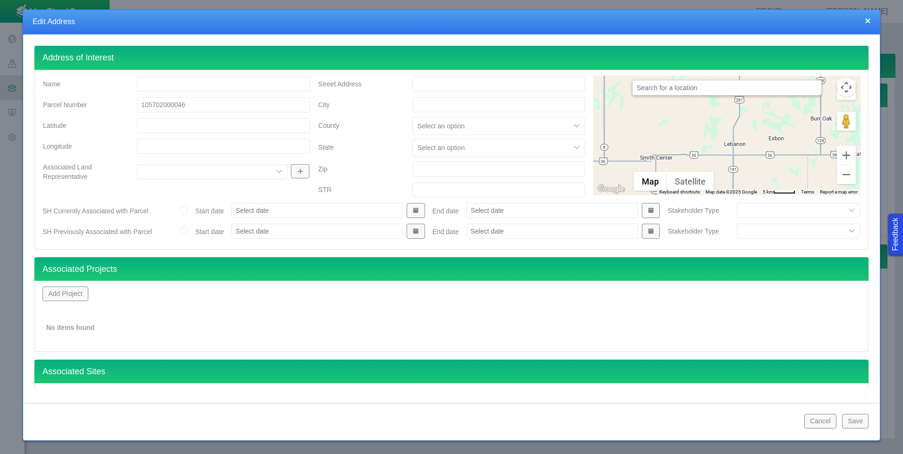
click at [67, 297] on button "Add Project" at bounding box center [65, 294] width 46 height 14
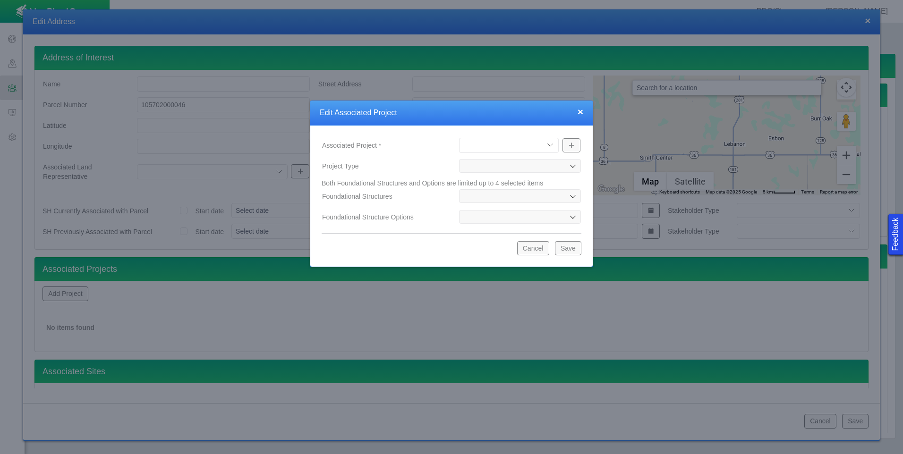
click at [552, 147] on select "[PERSON_NAME] Well Incident Brahman OGDP [GEOGRAPHIC_DATA] OGDP [GEOGRAPHIC_DAT…" at bounding box center [509, 145] width 100 height 15
click at [459, 138] on select "[PERSON_NAME] Well Incident Brahman OGDP [GEOGRAPHIC_DATA] OGDP [GEOGRAPHIC_DAT…" at bounding box center [509, 145] width 100 height 15
select select "48976645947948869"
click at [569, 250] on button "Save" at bounding box center [568, 248] width 26 height 14
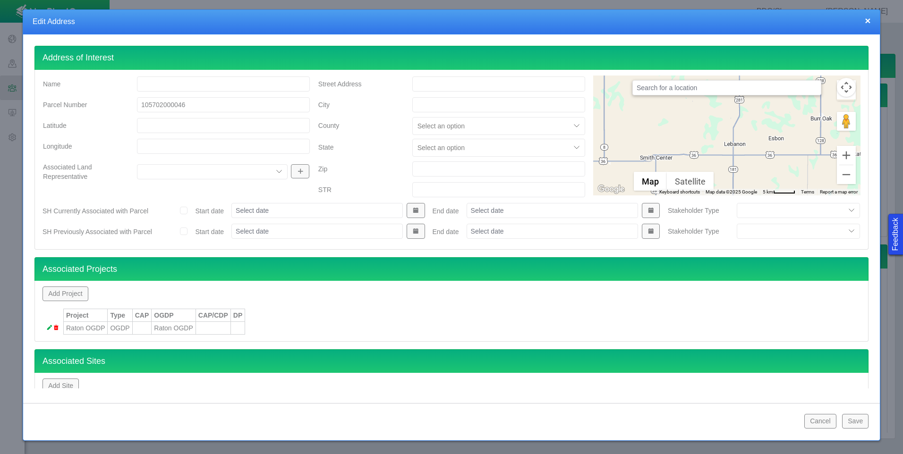
click at [847, 420] on button "Save" at bounding box center [855, 421] width 26 height 14
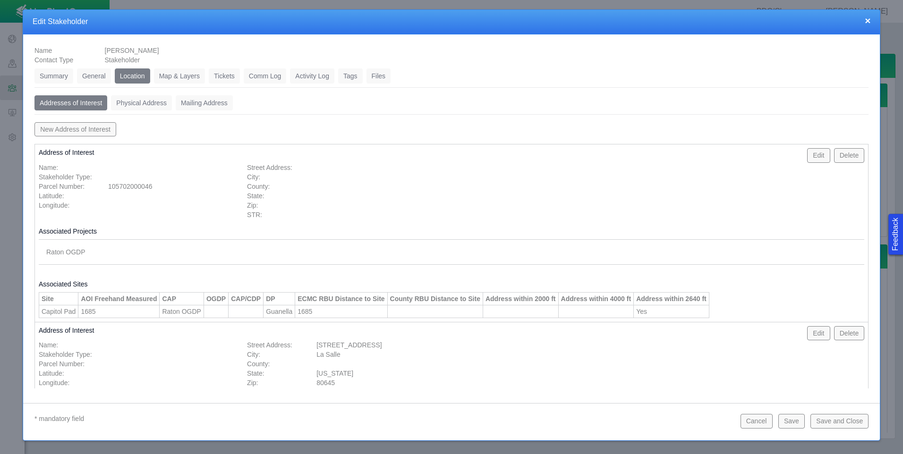
click at [847, 420] on button "Save and Close" at bounding box center [839, 421] width 58 height 14
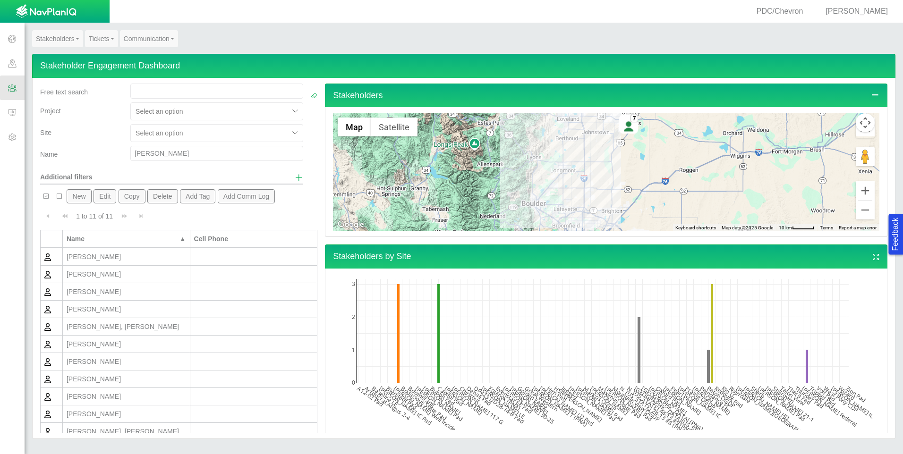
click at [93, 38] on link "Tickets" at bounding box center [101, 38] width 33 height 17
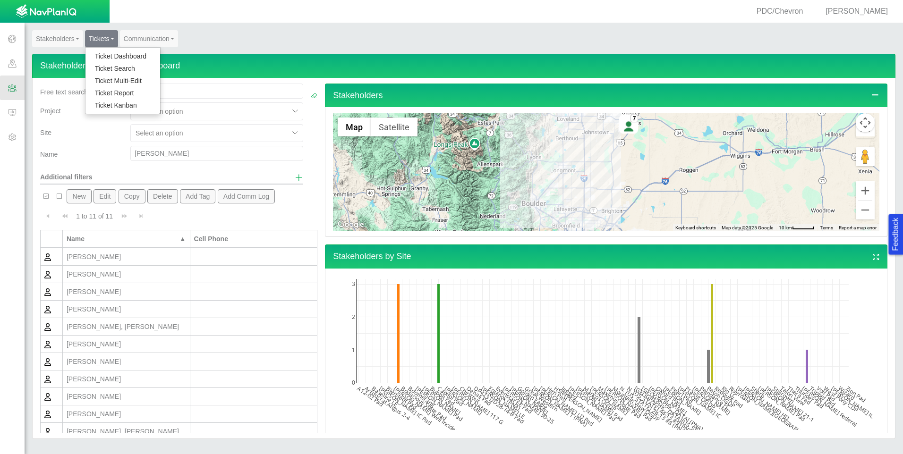
click at [105, 58] on link "Ticket Dashboard" at bounding box center [122, 56] width 75 height 12
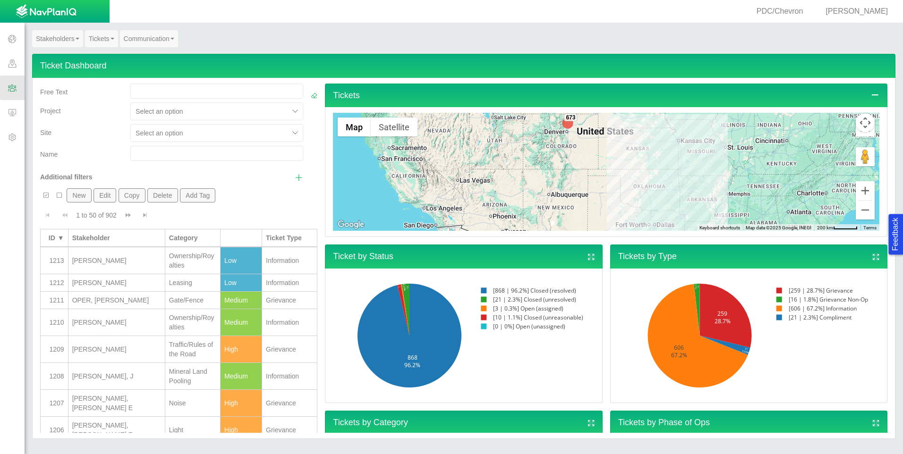
drag, startPoint x: 105, startPoint y: 58, endPoint x: 96, endPoint y: 37, distance: 22.6
click at [96, 37] on link "Tickets" at bounding box center [101, 38] width 33 height 17
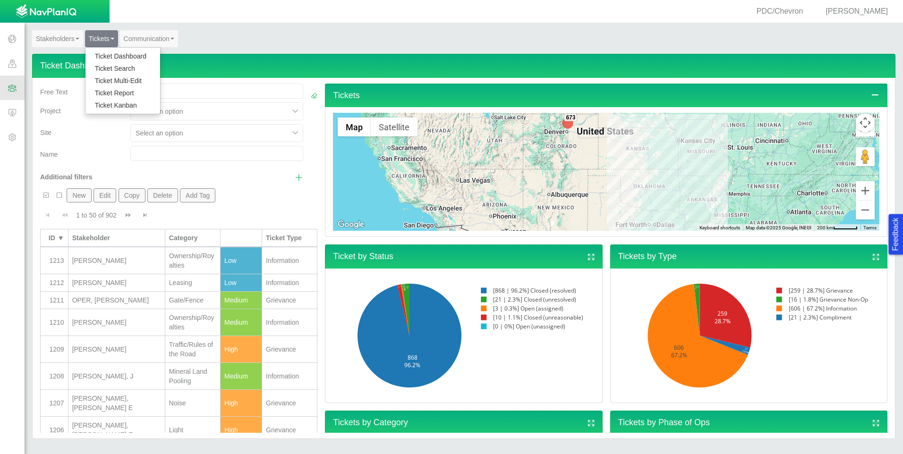
click at [96, 37] on link "Tickets" at bounding box center [101, 38] width 33 height 17
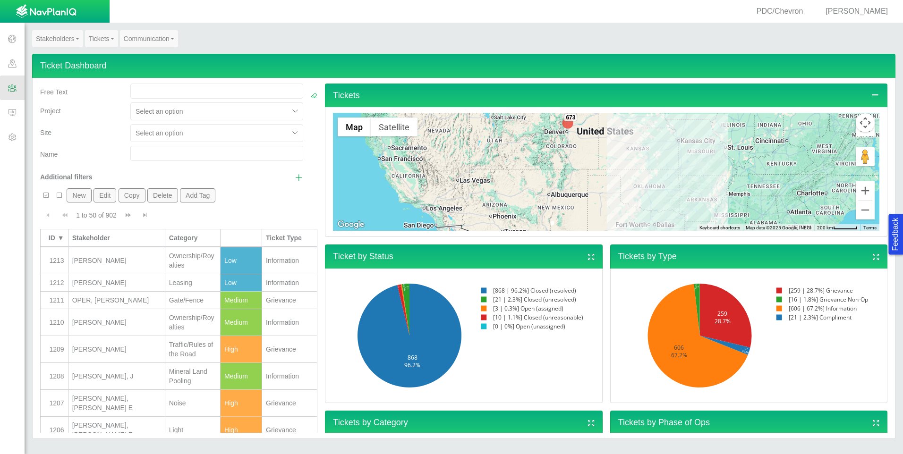
click at [72, 195] on button "New" at bounding box center [79, 195] width 25 height 14
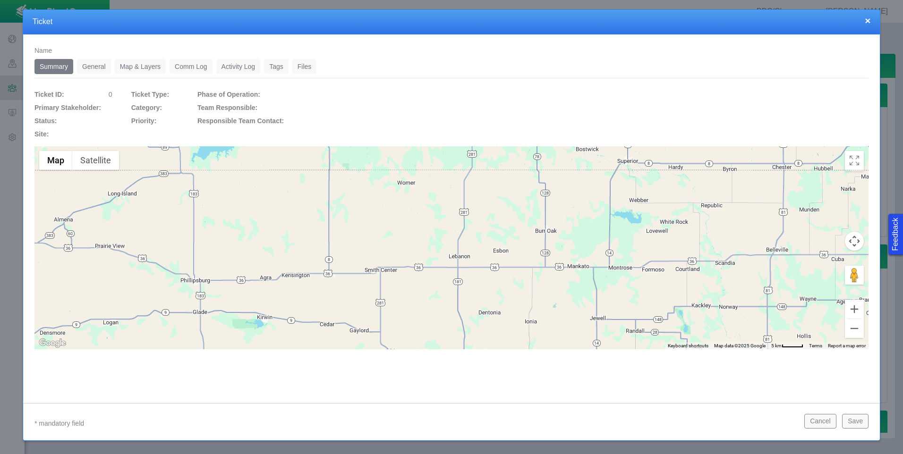
click at [94, 68] on link "General" at bounding box center [94, 66] width 34 height 15
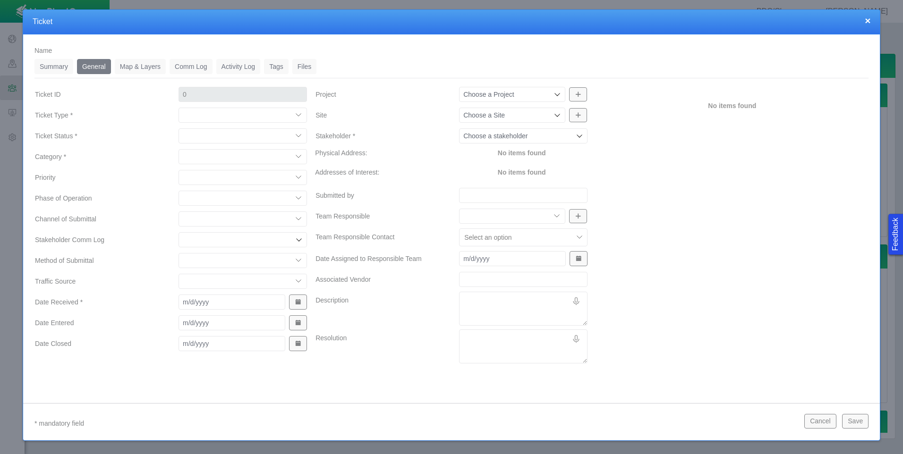
click at [528, 95] on input "Project" at bounding box center [507, 94] width 88 height 9
click at [528, 116] on span "Raton OGDP" at bounding box center [523, 115] width 119 height 9
type input "Raton OGDP"
click at [532, 119] on input "Site" at bounding box center [507, 114] width 88 height 9
click at [525, 136] on span "Capitol Pad" at bounding box center [523, 136] width 119 height 9
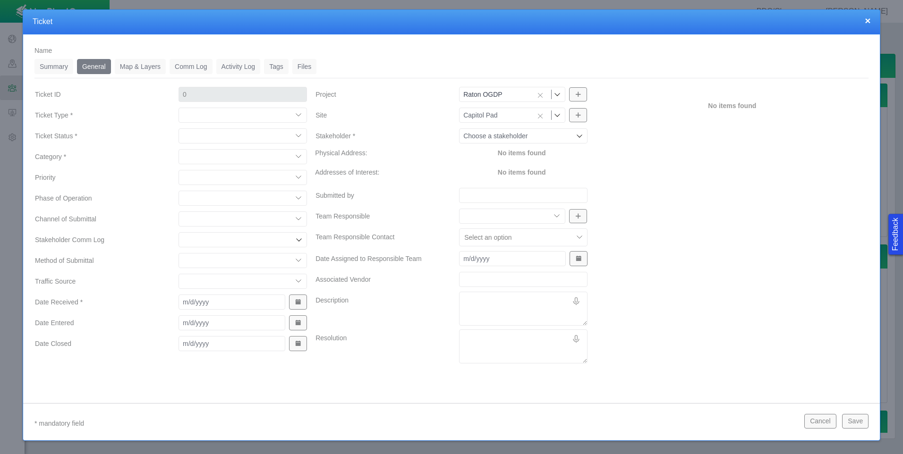
type input "Capitol Pad"
click at [577, 135] on icon at bounding box center [580, 136] width 8 height 8
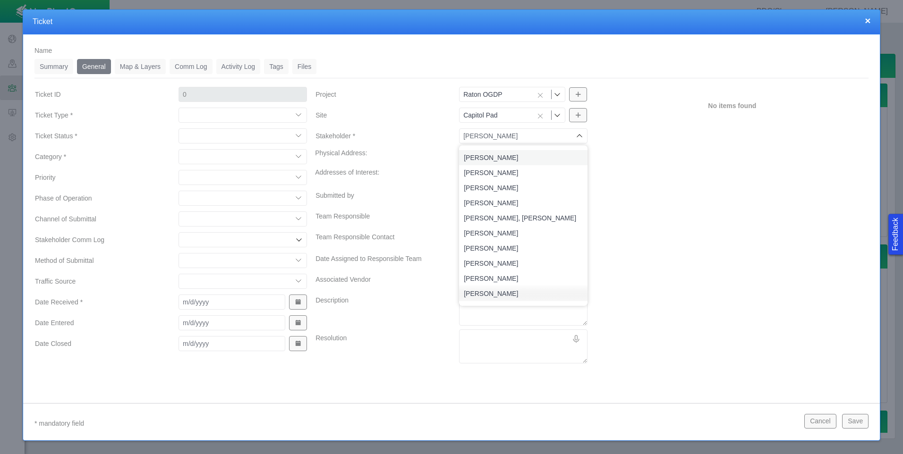
click at [541, 161] on span "[PERSON_NAME]" at bounding box center [523, 157] width 119 height 9
type input "[PERSON_NAME]"
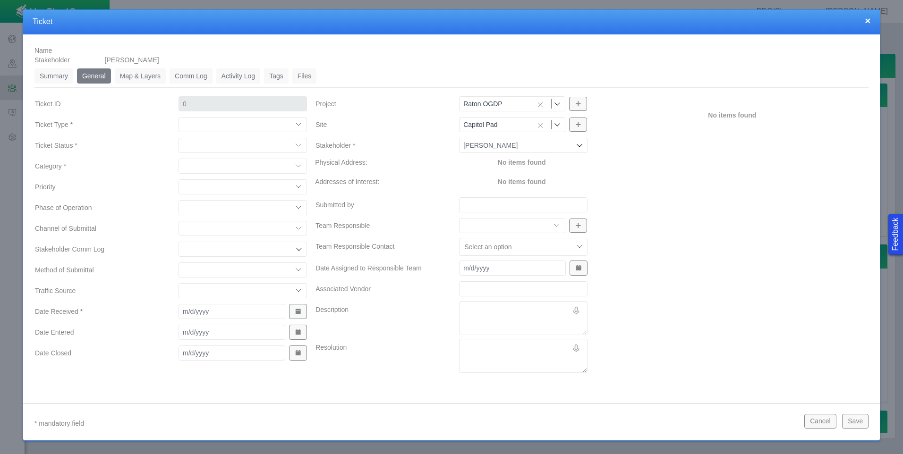
type input "1214"
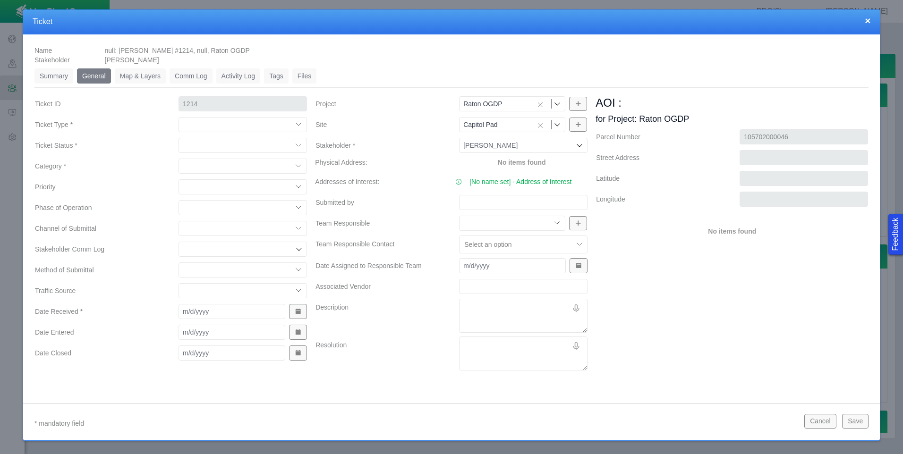
type input "[PERSON_NAME]"
click at [302, 124] on select "Compliment Grievance Grievance Non-Op Information" at bounding box center [242, 124] width 128 height 15
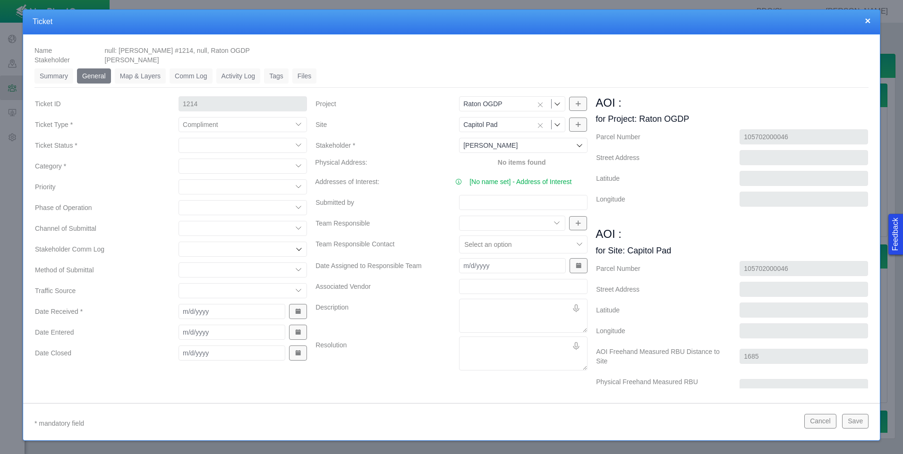
click at [178, 117] on select "Compliment Grievance Grievance Non-Op Information" at bounding box center [242, 124] width 128 height 15
select select "149744687610123984"
click at [300, 144] on select "Closed (resolved) Closed (unreasonable) Closed (unresolved) Open (assigned) Ope…" at bounding box center [242, 145] width 128 height 15
select select "150870587516967431"
click at [178, 138] on select "Closed (resolved) Closed (unreasonable) Closed (unresolved) Open (assigned) Ope…" at bounding box center [242, 145] width 128 height 15
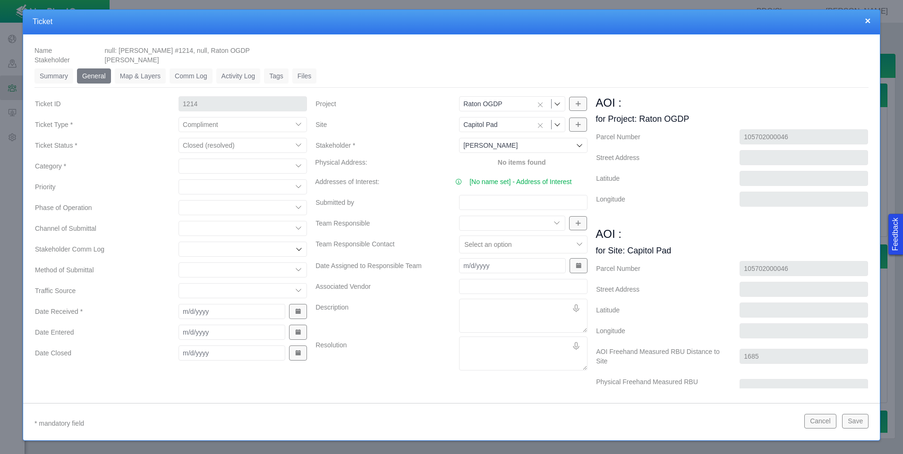
click at [298, 164] on select "Access Aesthetics Ag/Crops Air Quality Claims Clean-up/Remediation Communicatio…" at bounding box center [242, 166] width 128 height 15
select select "31806672368381352"
click at [178, 159] on select "Access Aesthetics Ag/Crops Air Quality Claims Clean-up/Remediation Communicatio…" at bounding box center [242, 166] width 128 height 15
click at [296, 185] on select "High Medium Low" at bounding box center [242, 186] width 128 height 15
select select "Low"
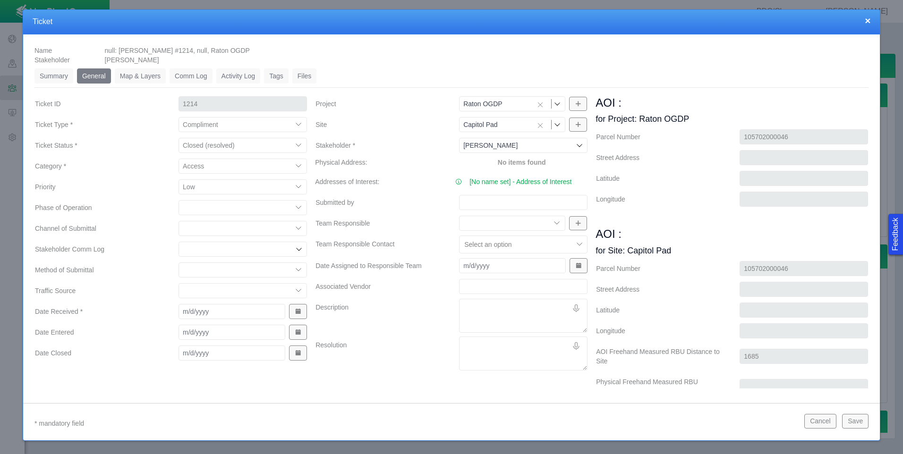
click at [178, 179] on select "High Medium Low" at bounding box center [242, 186] width 128 height 15
click at [295, 314] on span "Show Date Picker" at bounding box center [298, 311] width 7 height 7
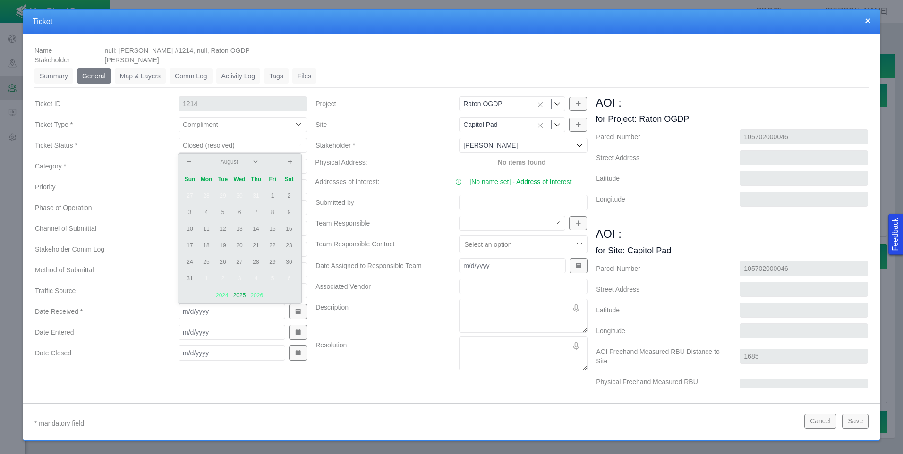
click at [207, 229] on td "11" at bounding box center [206, 229] width 17 height 17
type input "[DATE]"
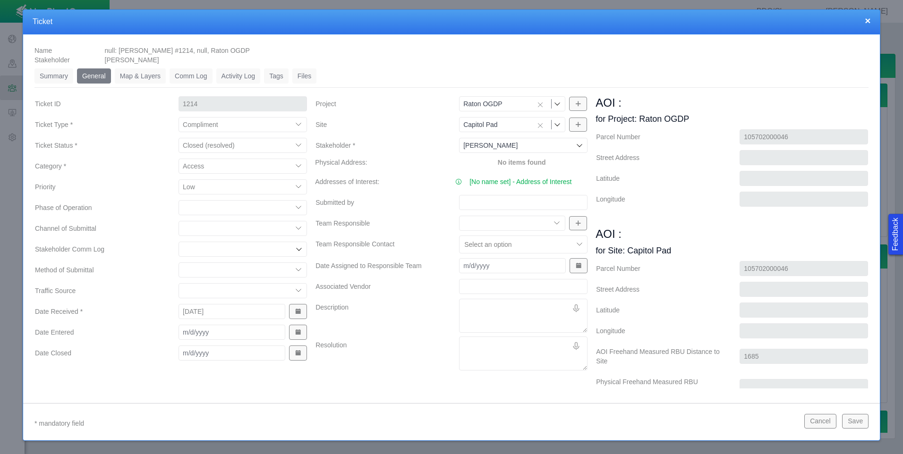
click at [552, 225] on select "Community Relations Completions Construction Drilling Geology/Exploration Gover…" at bounding box center [512, 223] width 106 height 15
select select "27303072740934058"
click at [459, 216] on select "Community Relations Completions Construction Drilling Geology/Exploration Gover…" at bounding box center [512, 223] width 106 height 15
click at [853, 423] on button "Save" at bounding box center [855, 421] width 26 height 14
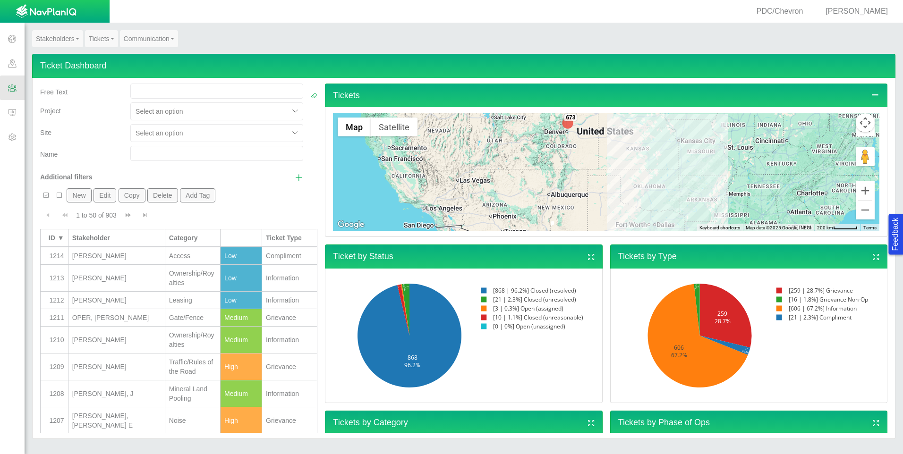
click at [230, 136] on div at bounding box center [210, 132] width 148 height 11
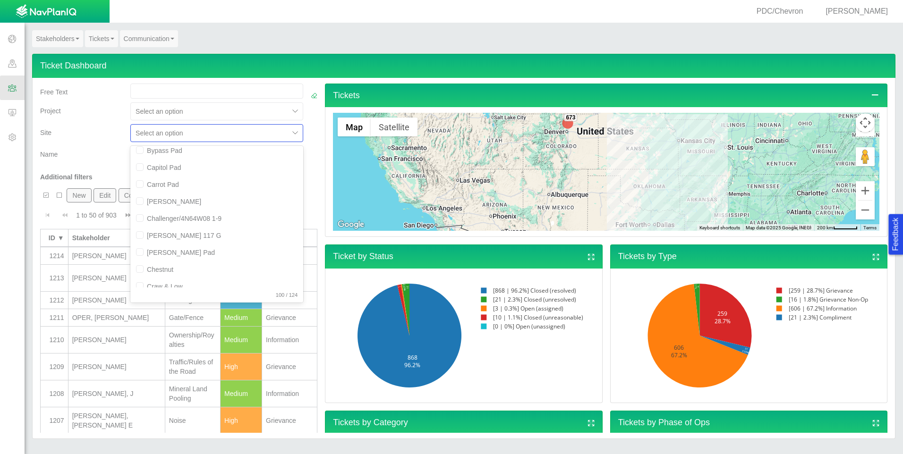
scroll to position [331, 0]
click at [196, 169] on div "Capitol Pad" at bounding box center [216, 165] width 173 height 17
checkbox input "true"
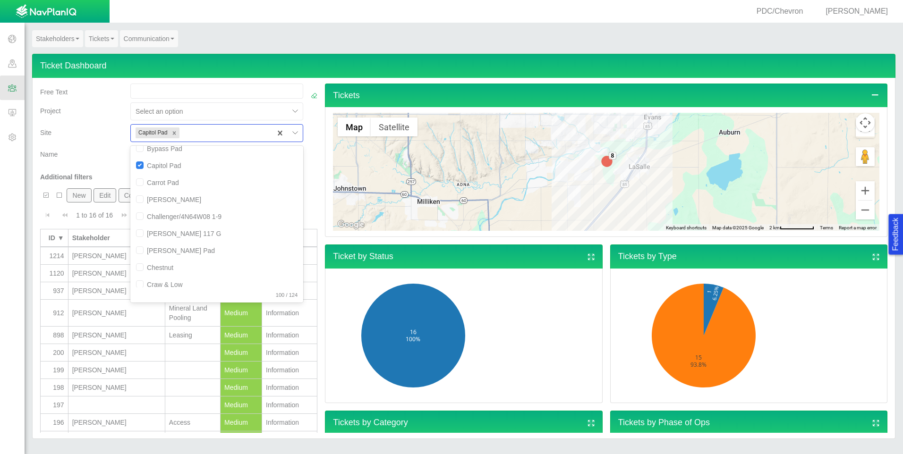
click at [108, 158] on div "Name" at bounding box center [81, 152] width 83 height 13
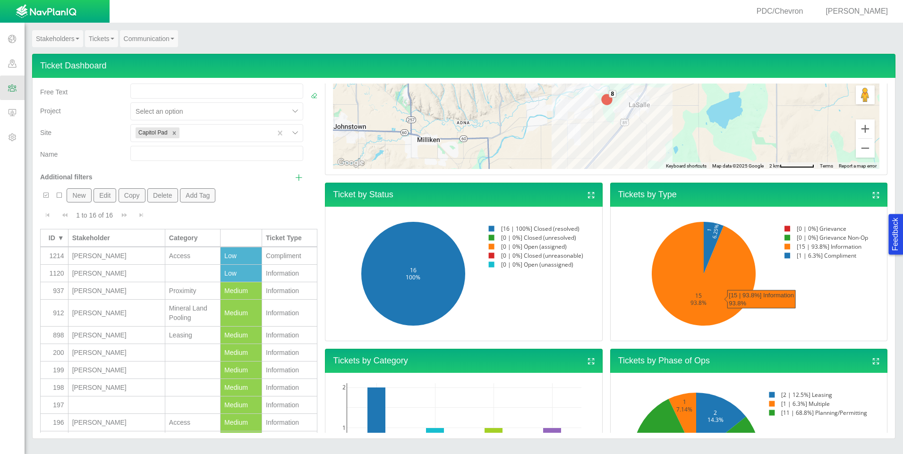
scroll to position [0, 0]
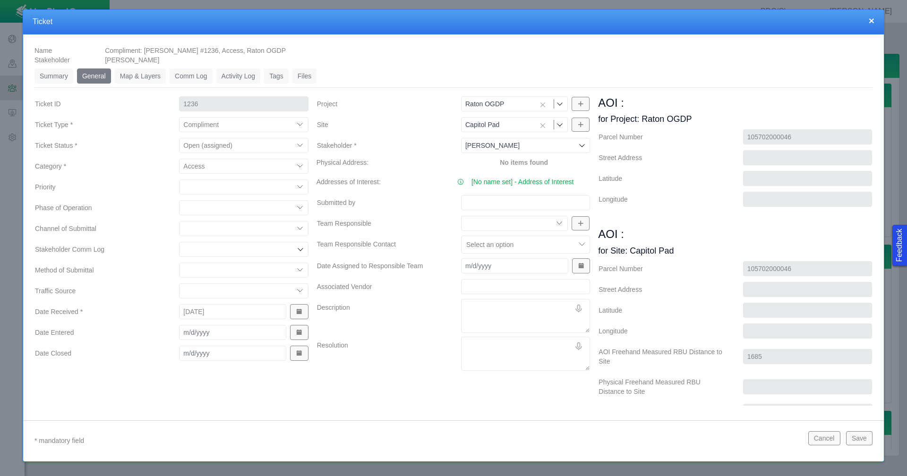
select select "149744687610123984"
select select "150870587516967847"
select select "31806672368381352"
click at [873, 19] on button "×" at bounding box center [871, 21] width 6 height 10
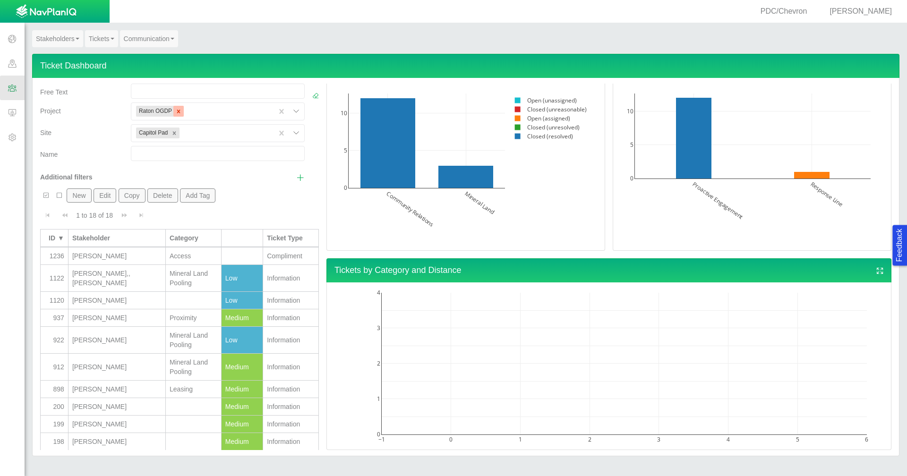
click at [175, 113] on icon "Remove Raton OGDP" at bounding box center [178, 111] width 7 height 7
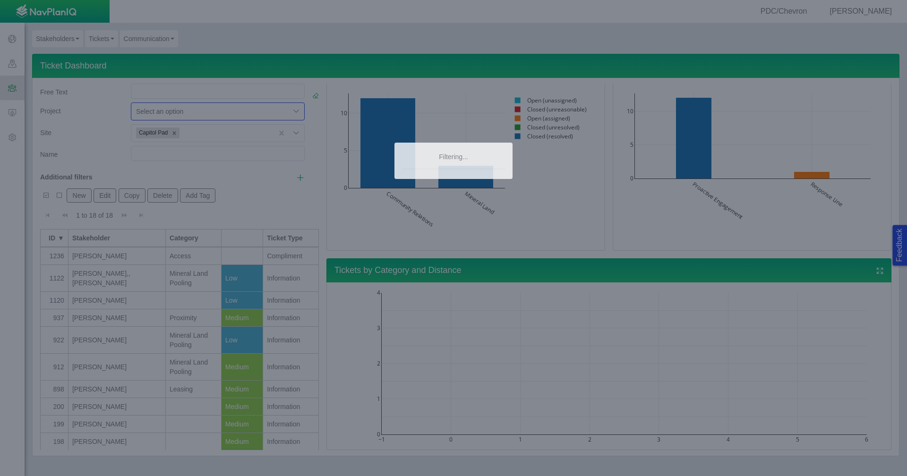
click at [174, 133] on div at bounding box center [453, 238] width 907 height 476
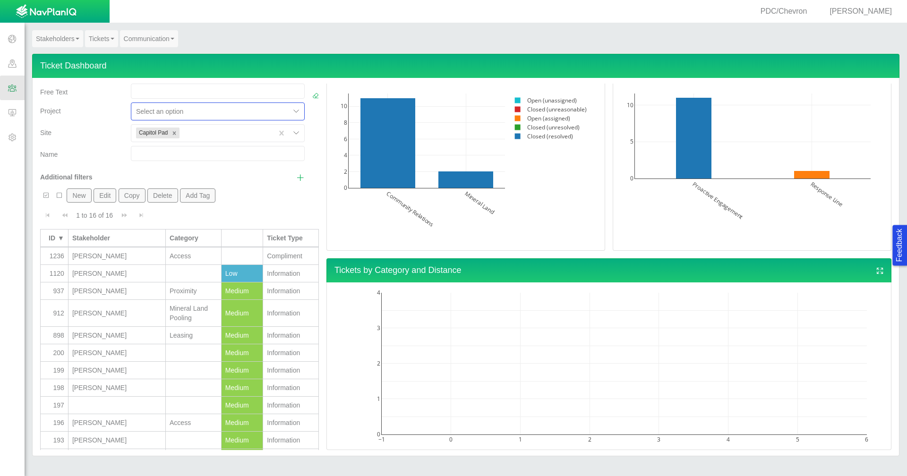
click at [174, 133] on icon "Remove Capitol Pad" at bounding box center [174, 133] width 7 height 7
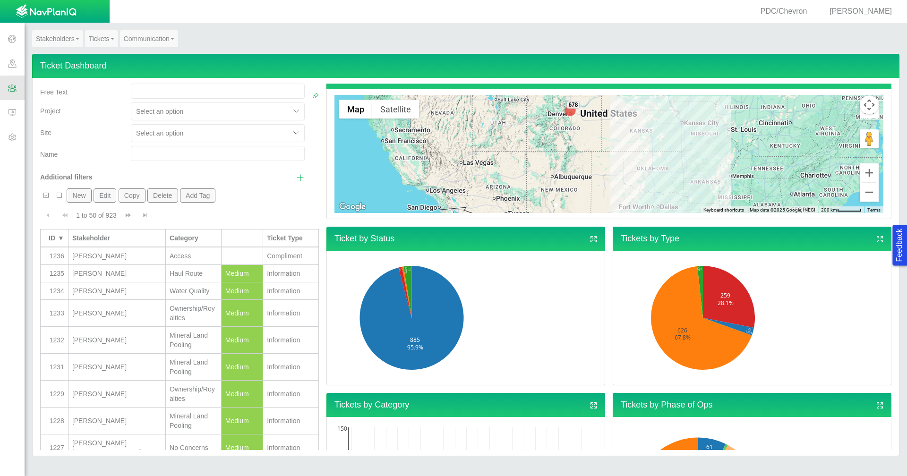
scroll to position [0, 0]
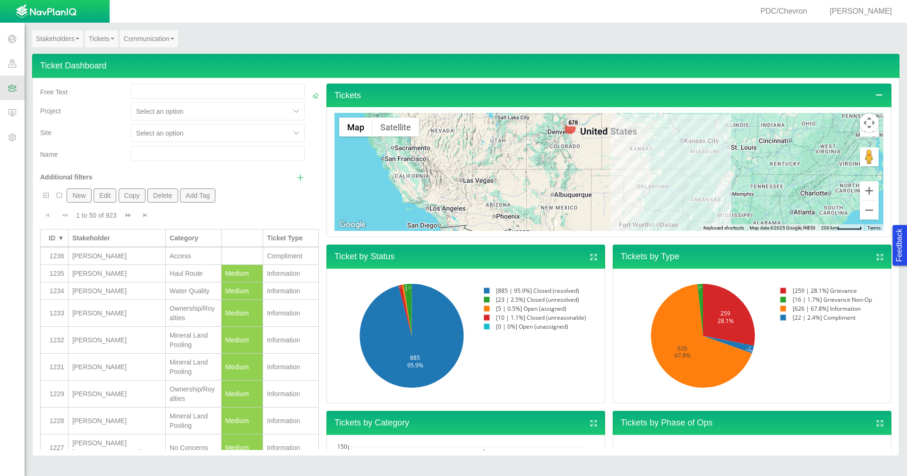
click at [99, 44] on link "Tickets" at bounding box center [101, 38] width 33 height 17
click at [103, 54] on link "Ticket Dashboard" at bounding box center [122, 56] width 75 height 12
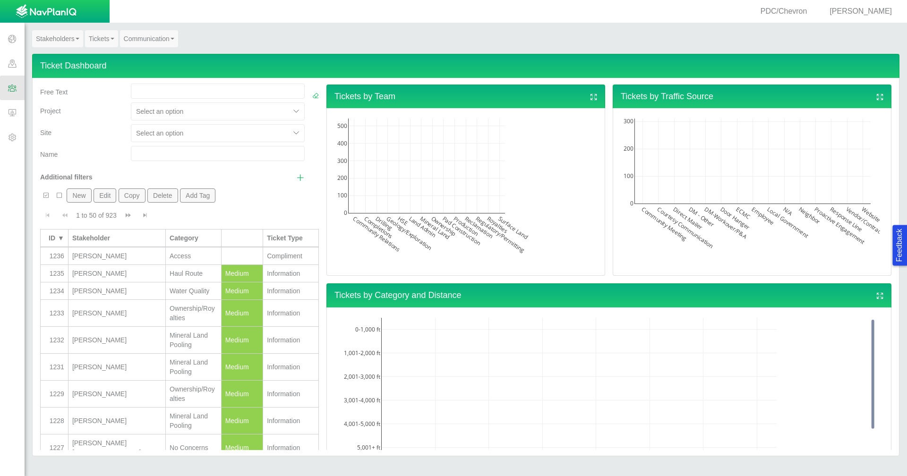
scroll to position [712, 0]
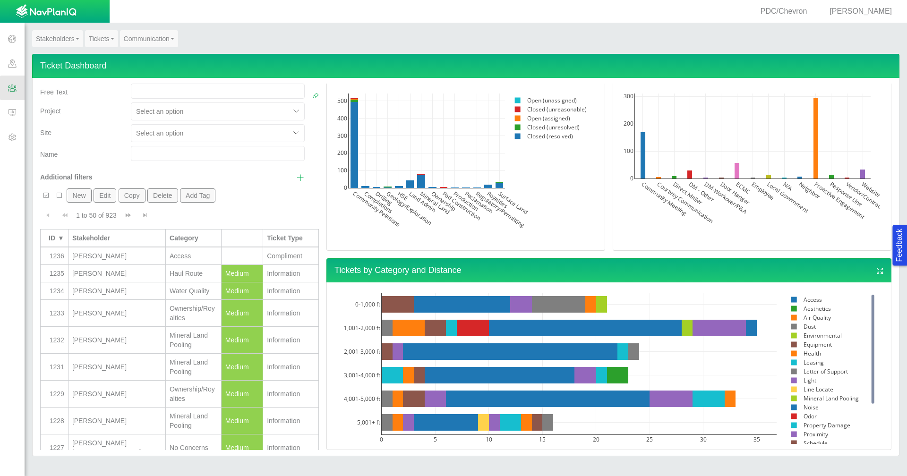
click at [114, 258] on div "[PERSON_NAME]" at bounding box center [116, 255] width 89 height 9
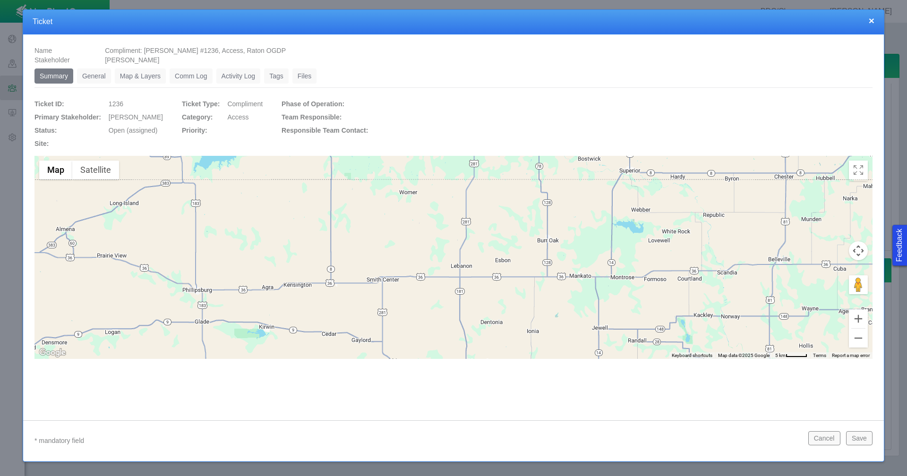
click at [91, 78] on link "General" at bounding box center [94, 75] width 34 height 15
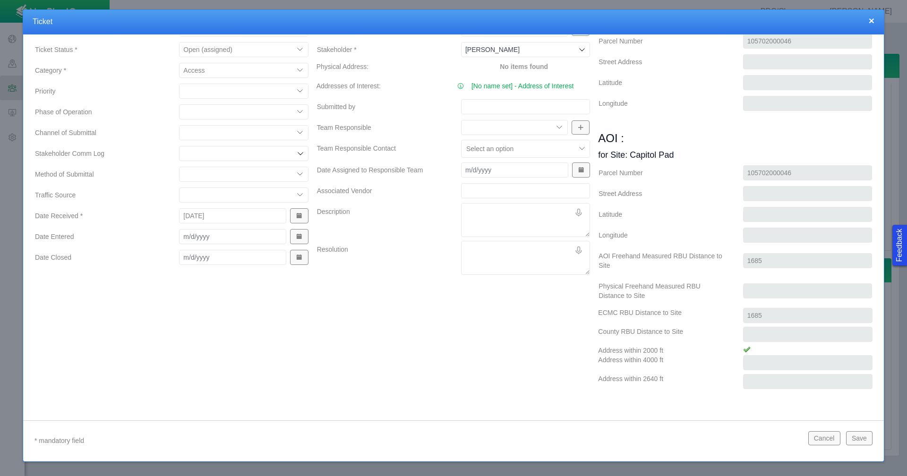
scroll to position [102, 0]
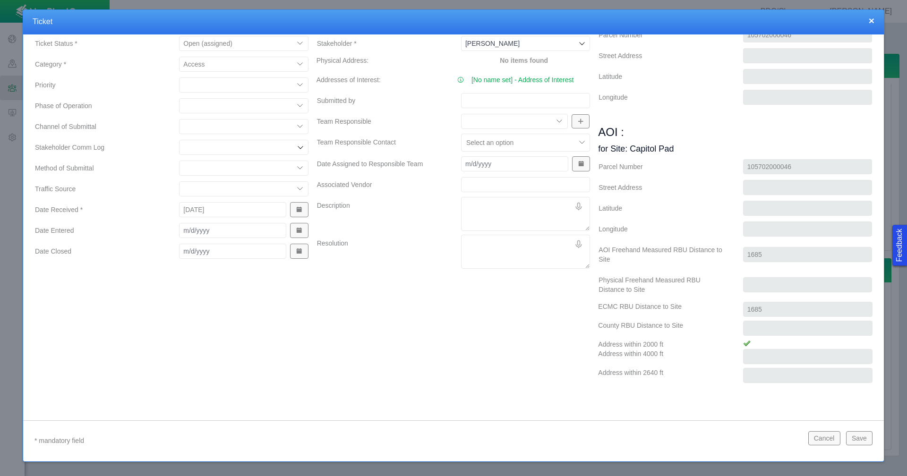
click at [857, 440] on button "Save" at bounding box center [859, 438] width 26 height 14
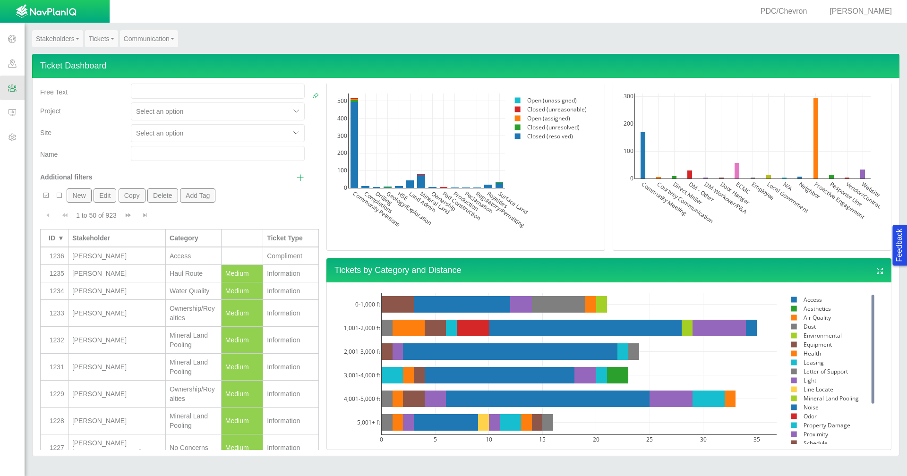
click at [181, 153] on input "text" at bounding box center [218, 153] width 174 height 15
type input "[PERSON_NAME]"
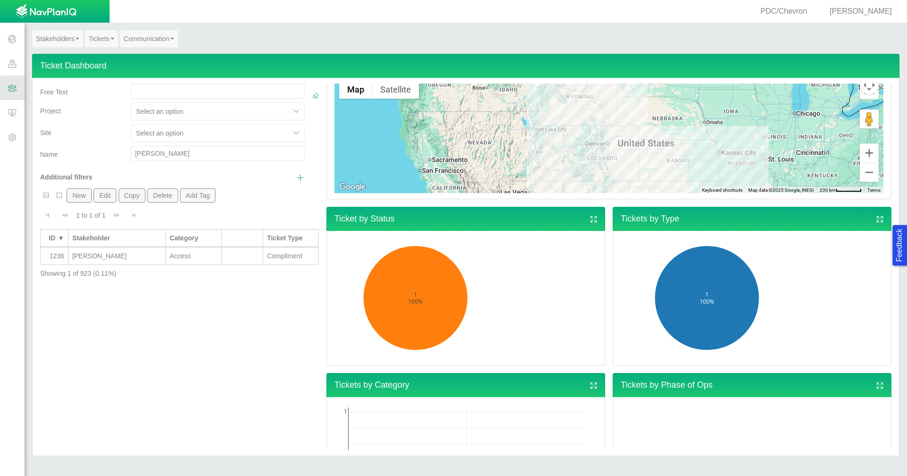
scroll to position [4, 0]
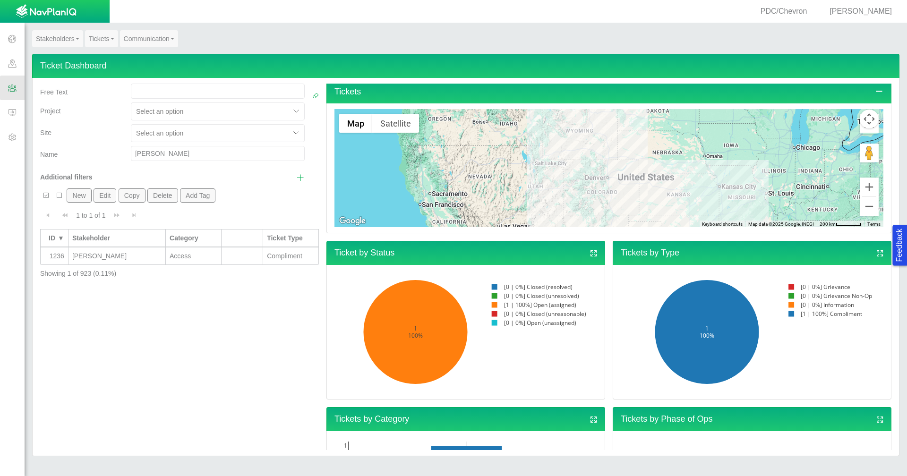
click at [43, 42] on link "Stakeholders" at bounding box center [57, 38] width 51 height 17
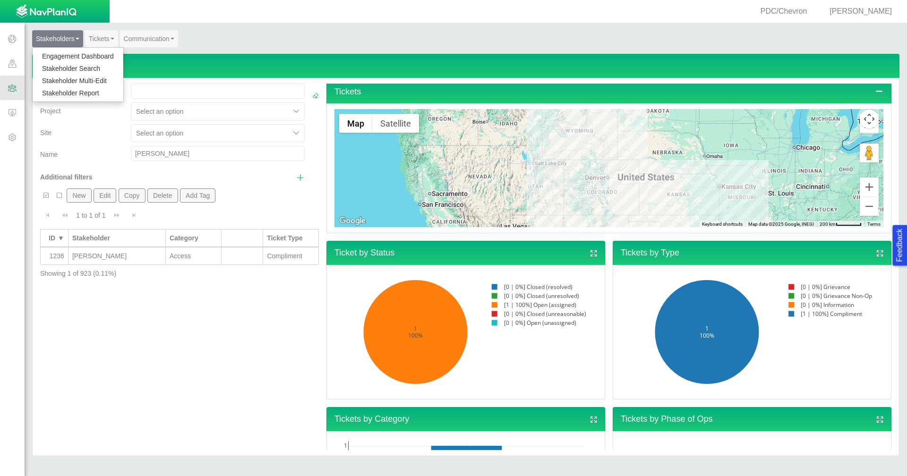
click at [54, 53] on link "Engagement Dashboard" at bounding box center [78, 56] width 91 height 12
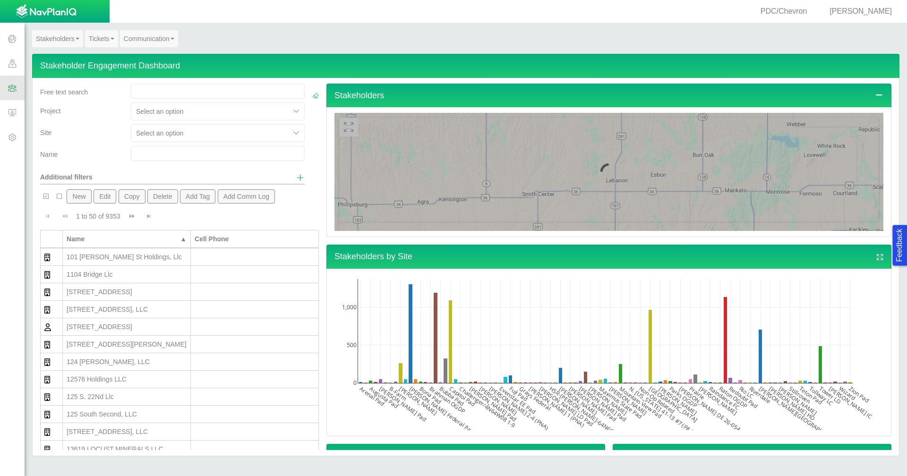
click at [150, 154] on input "text" at bounding box center [218, 153] width 174 height 15
click at [150, 154] on input "[PERSON_NAME]" at bounding box center [218, 153] width 174 height 15
type input "[PERSON_NAME]"
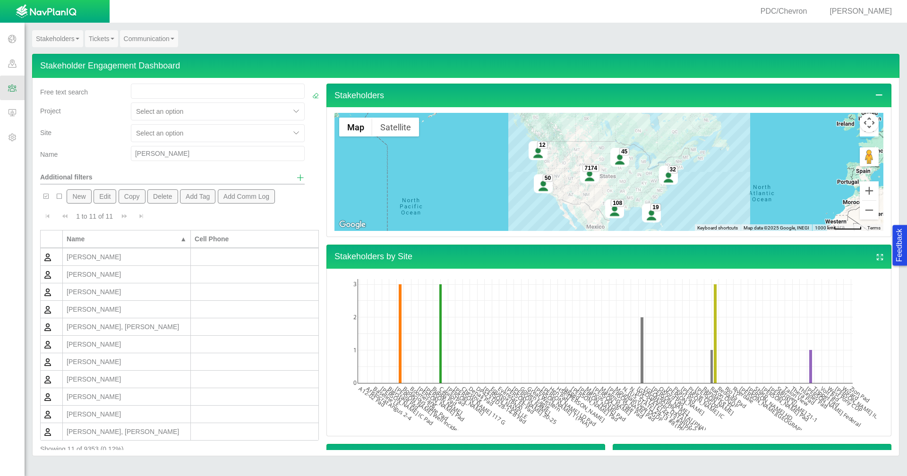
click at [152, 256] on div "[PERSON_NAME]" at bounding box center [127, 256] width 120 height 9
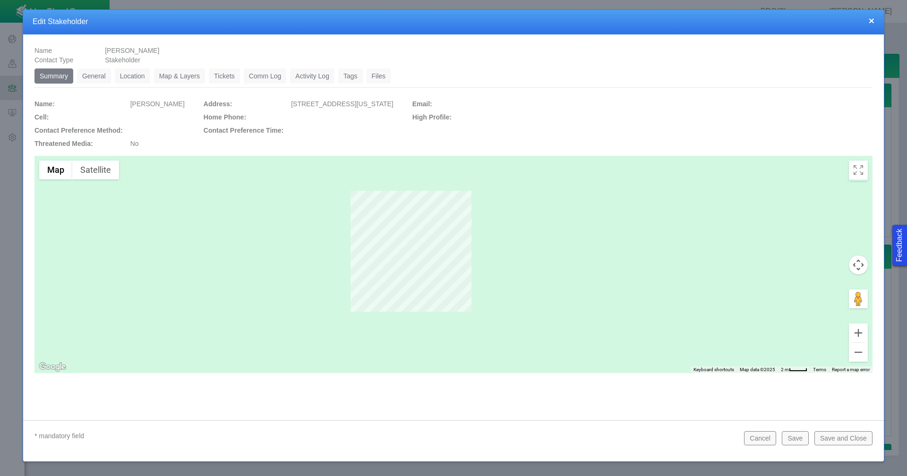
click at [134, 78] on link "Location" at bounding box center [132, 75] width 35 height 15
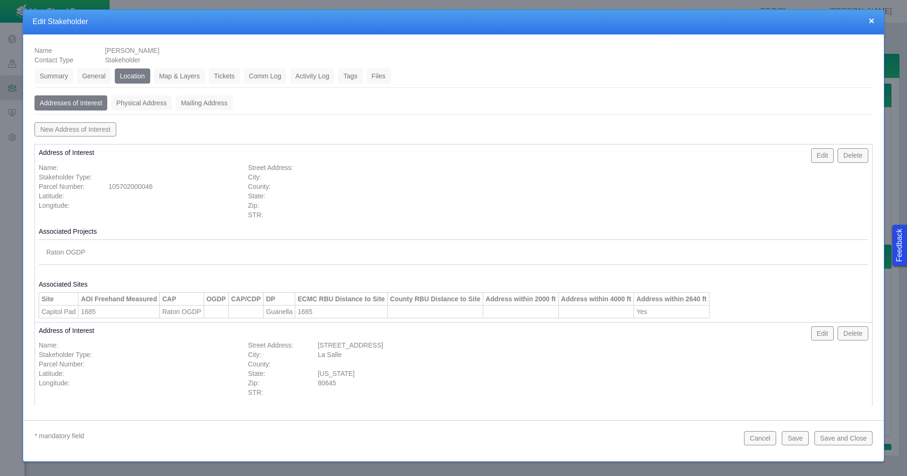
click at [144, 100] on link "Physical Address" at bounding box center [141, 102] width 61 height 15
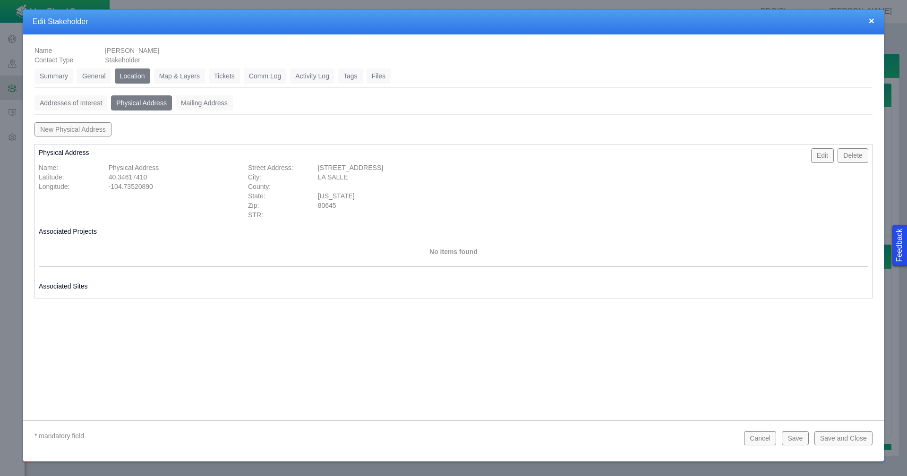
click at [96, 100] on link "Addresses of Interest" at bounding box center [70, 102] width 73 height 15
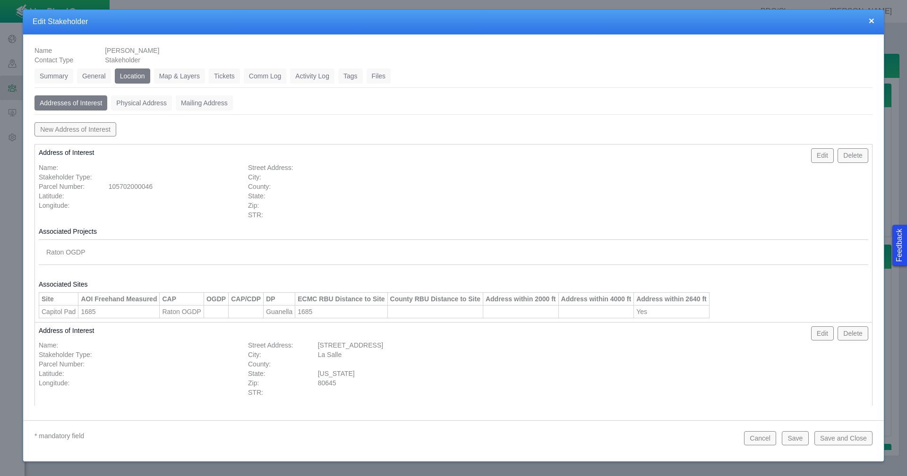
click at [871, 20] on button "×" at bounding box center [871, 21] width 6 height 10
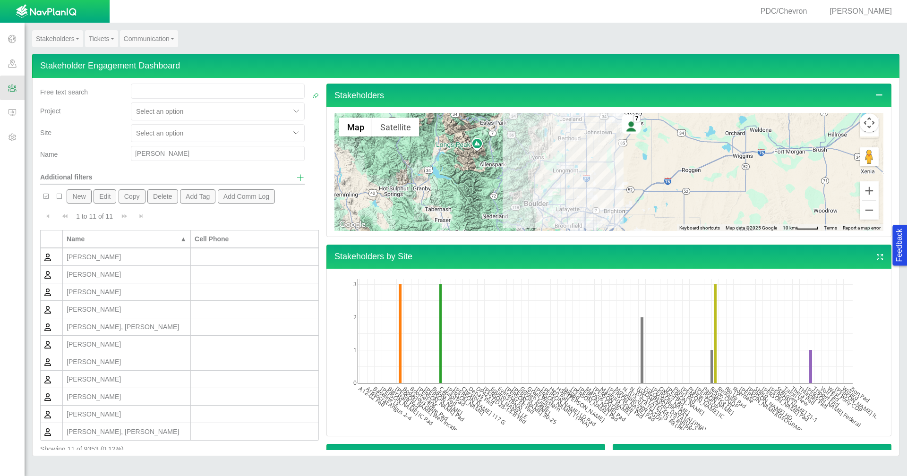
click at [6, 66] on span at bounding box center [12, 63] width 25 height 25
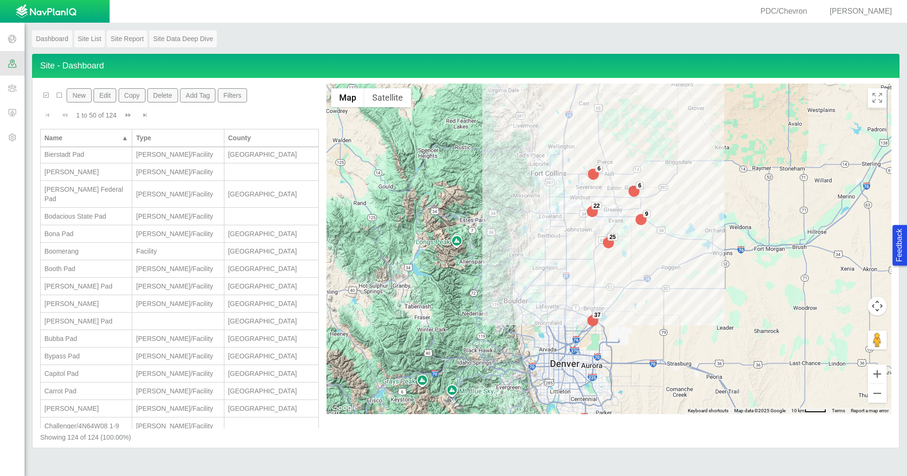
scroll to position [142, 0]
click at [99, 368] on div "Capitol Pad" at bounding box center [86, 372] width 84 height 9
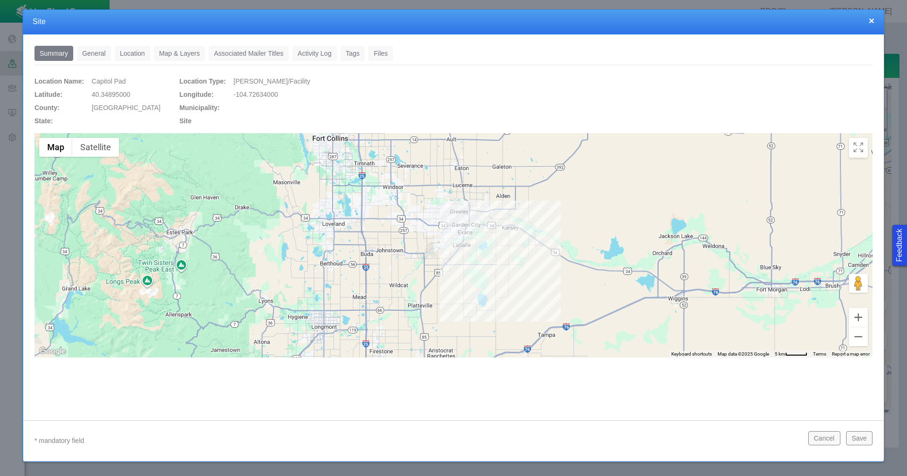
click at [95, 53] on link "General" at bounding box center [94, 53] width 34 height 15
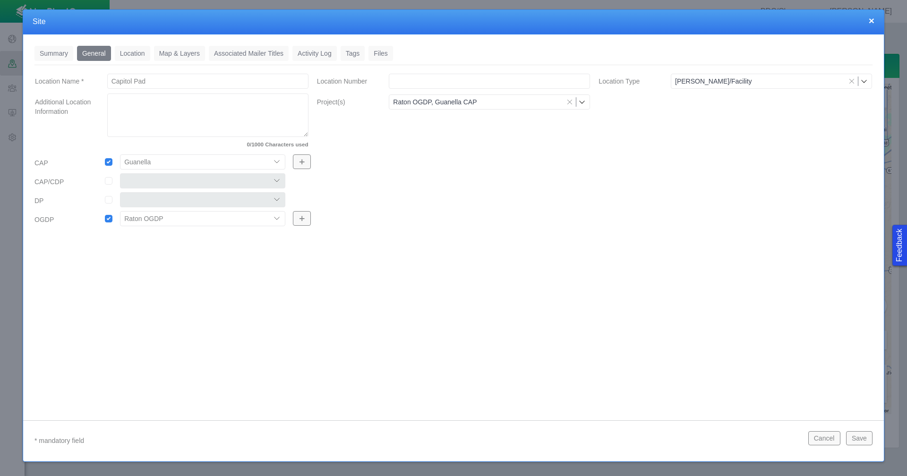
click at [826, 442] on button "Cancel" at bounding box center [824, 438] width 32 height 14
